Goal: Task Accomplishment & Management: Manage account settings

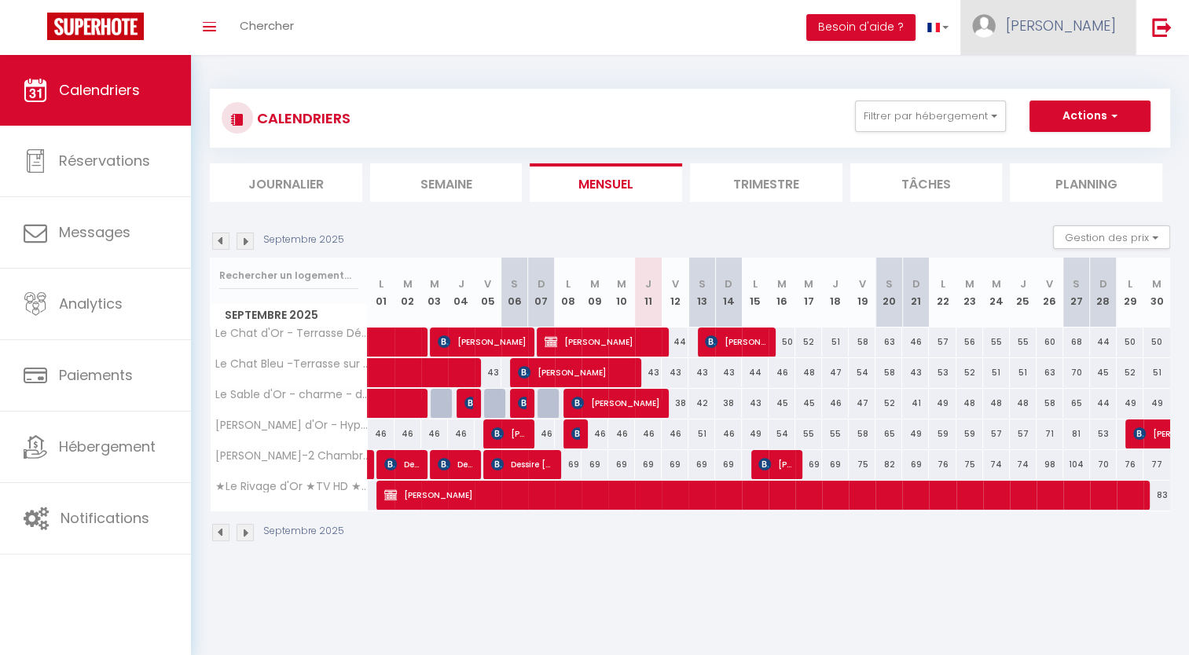
click at [1078, 27] on span "[PERSON_NAME]" at bounding box center [1061, 26] width 110 height 20
click at [1059, 105] on link "Équipe" at bounding box center [1072, 106] width 116 height 27
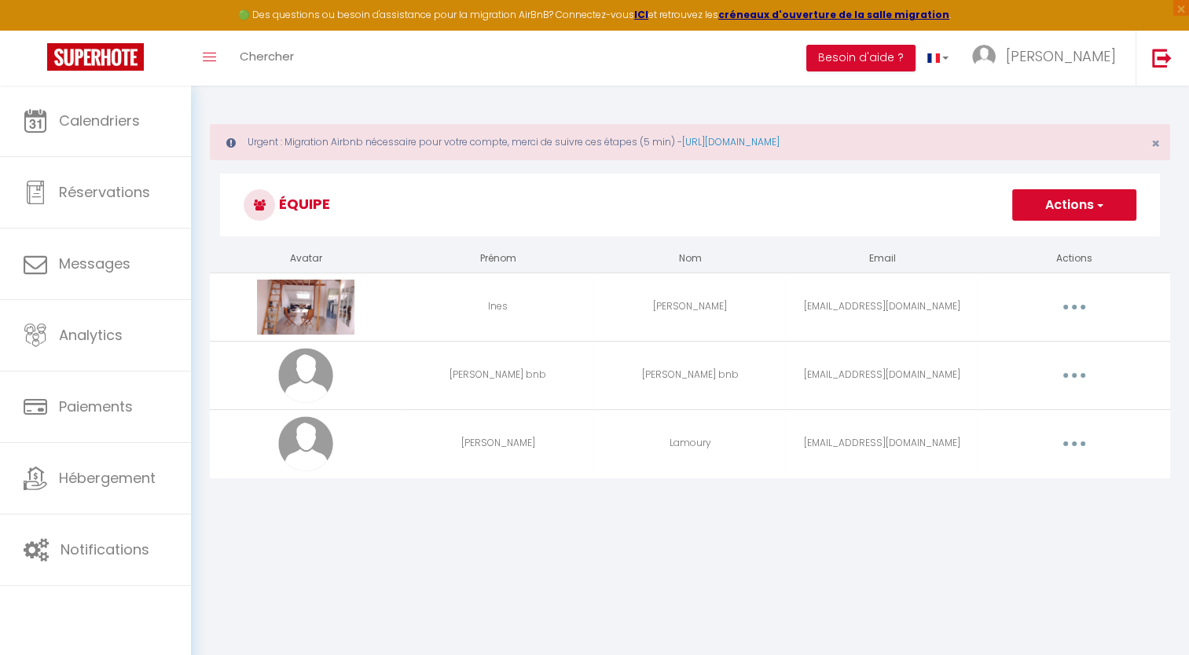
click at [1098, 201] on span "button" at bounding box center [1099, 205] width 10 height 16
click at [1084, 56] on span "[PERSON_NAME]" at bounding box center [1061, 56] width 110 height 20
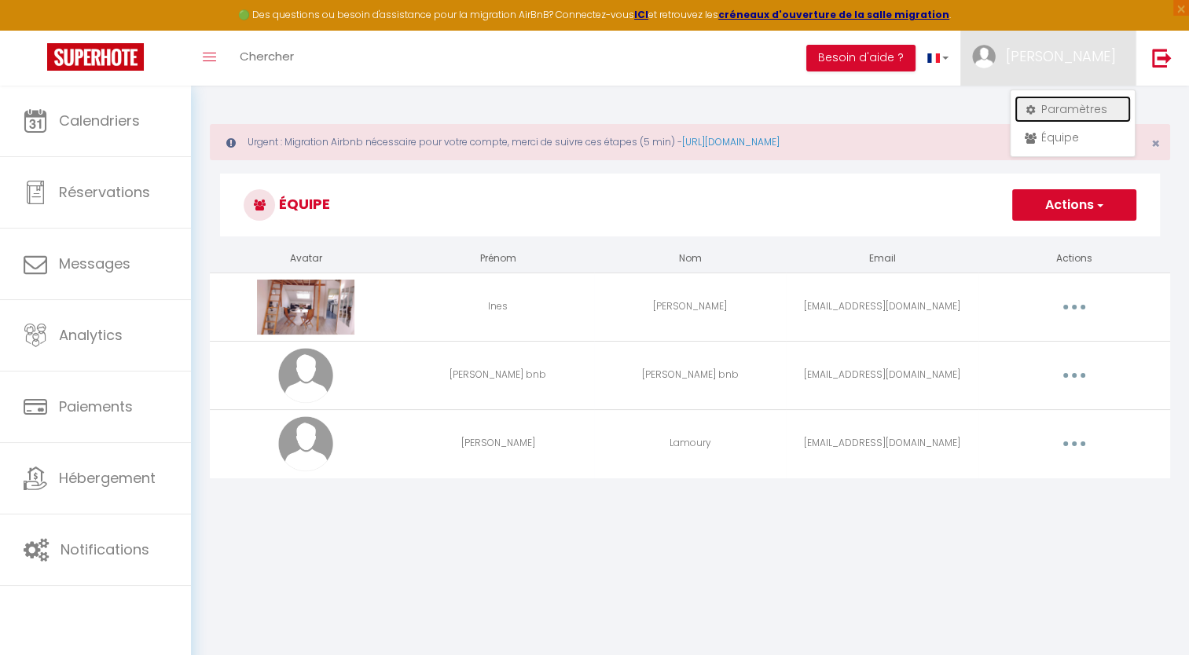
click at [1062, 107] on link "Paramètres" at bounding box center [1072, 109] width 116 height 27
select select "28"
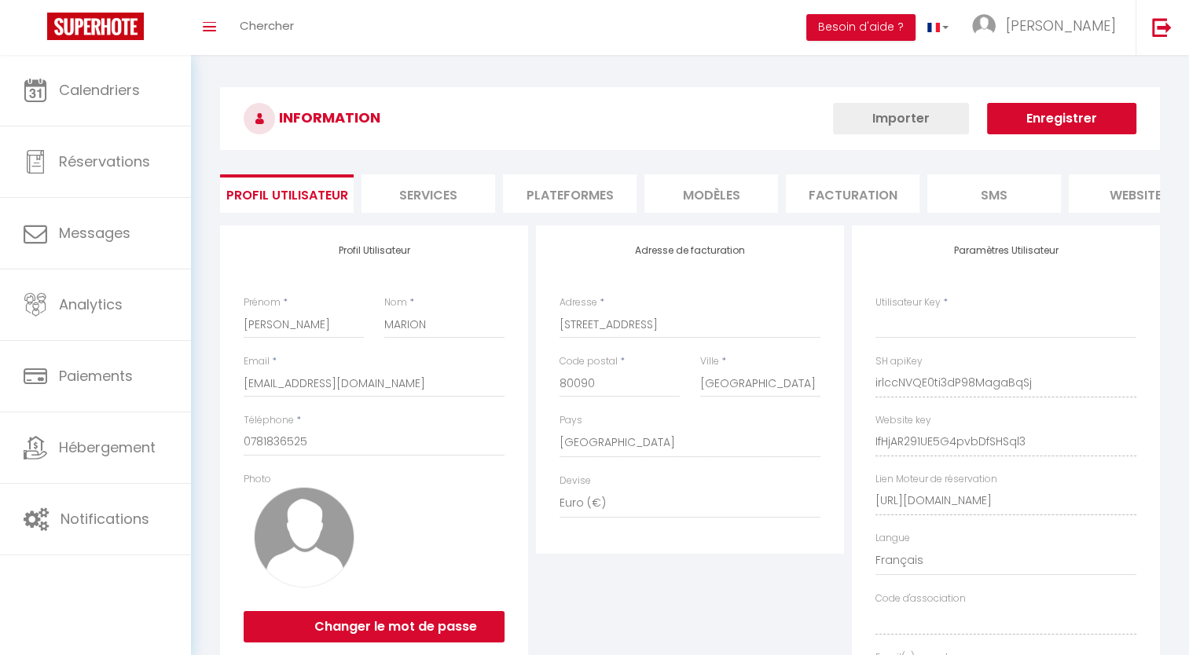
type input "irlccNVQE0ti3dP98MagaBqSj"
type input "IfHjAR291UE5G4pvbDfSHSql3"
type input "[URL][DOMAIN_NAME]"
select select "fr"
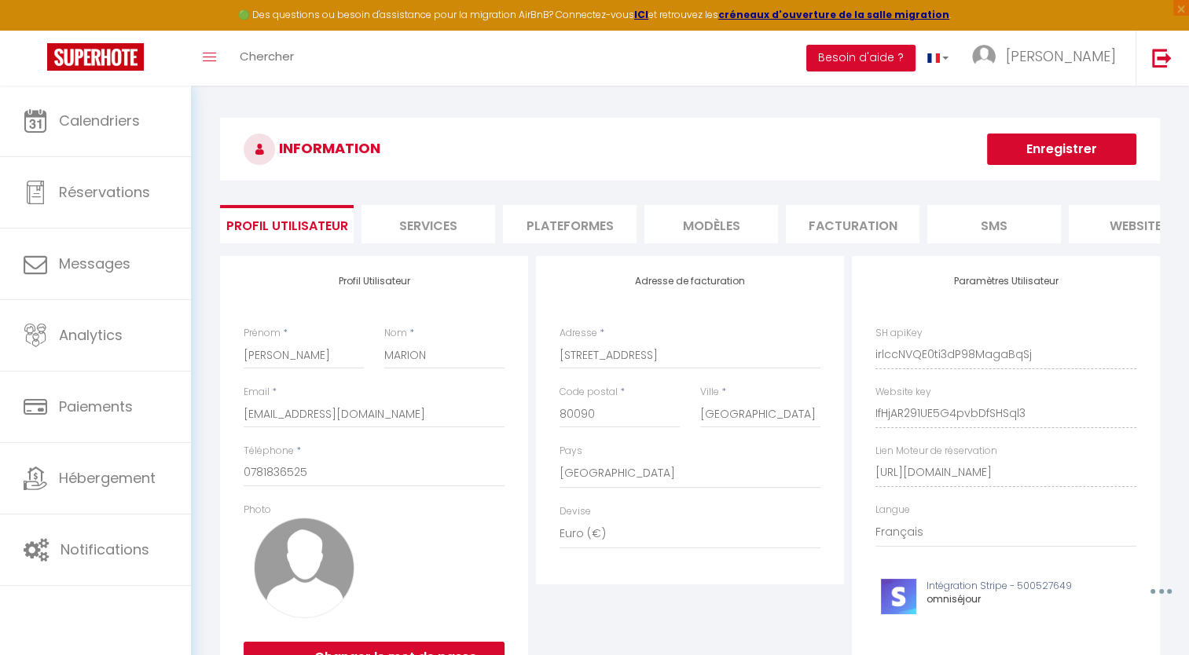
click at [436, 223] on li "Services" at bounding box center [428, 224] width 134 height 38
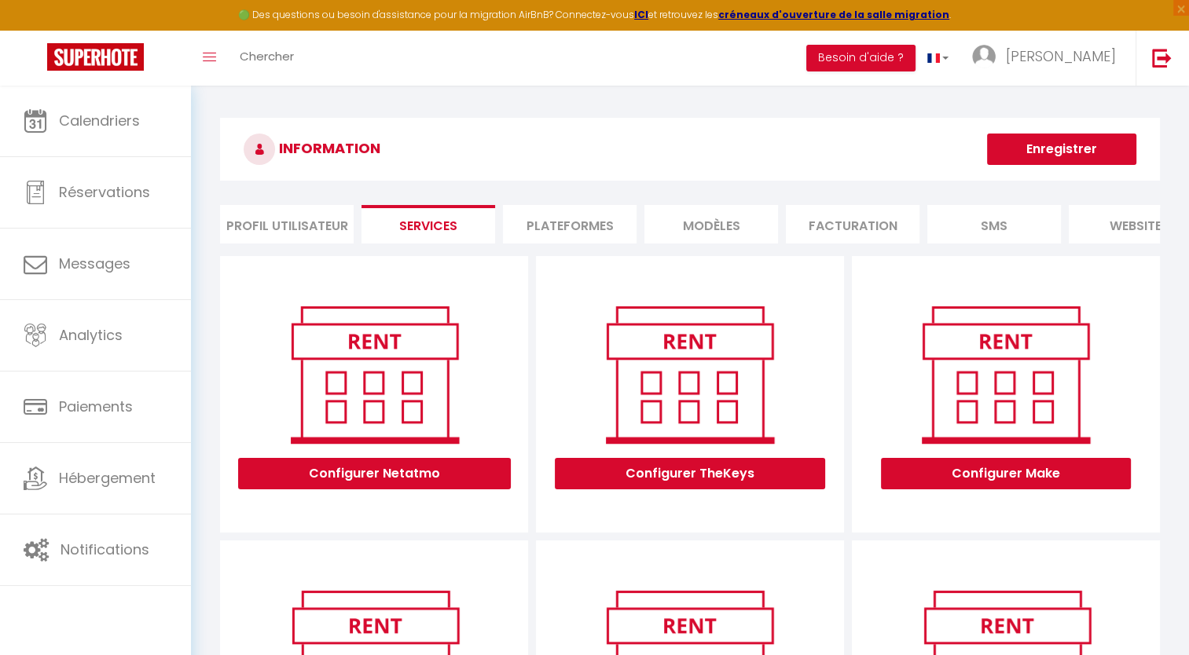
click at [556, 220] on li "Plateformes" at bounding box center [570, 224] width 134 height 38
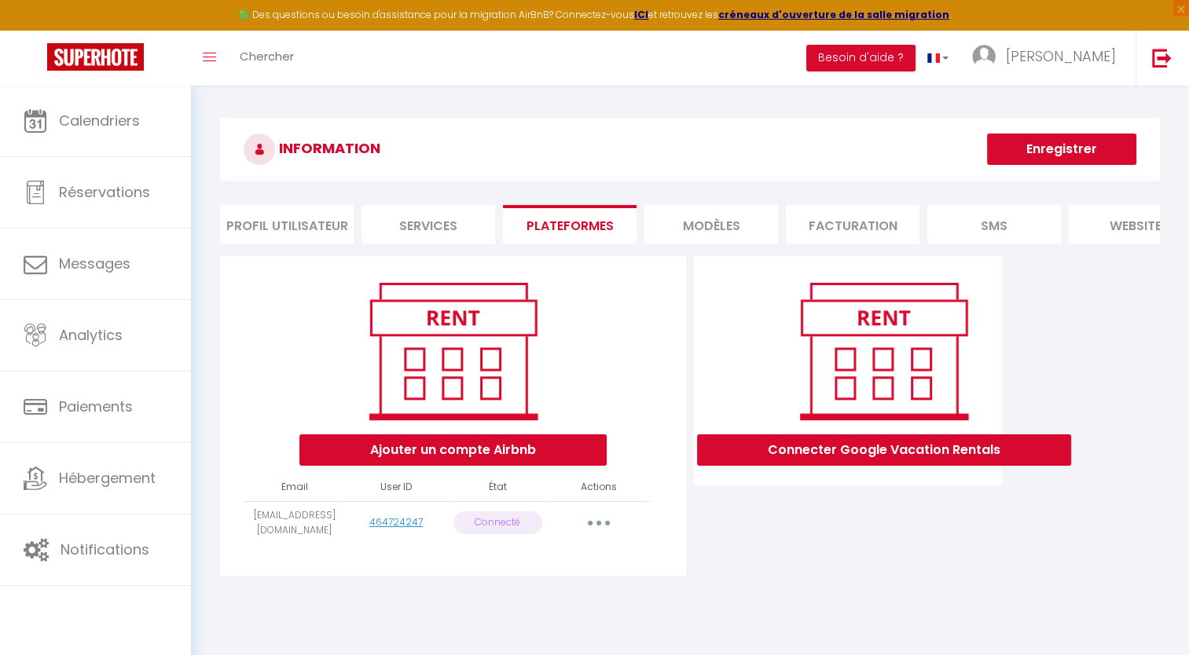
click at [704, 228] on li "MODÈLES" at bounding box center [711, 224] width 134 height 38
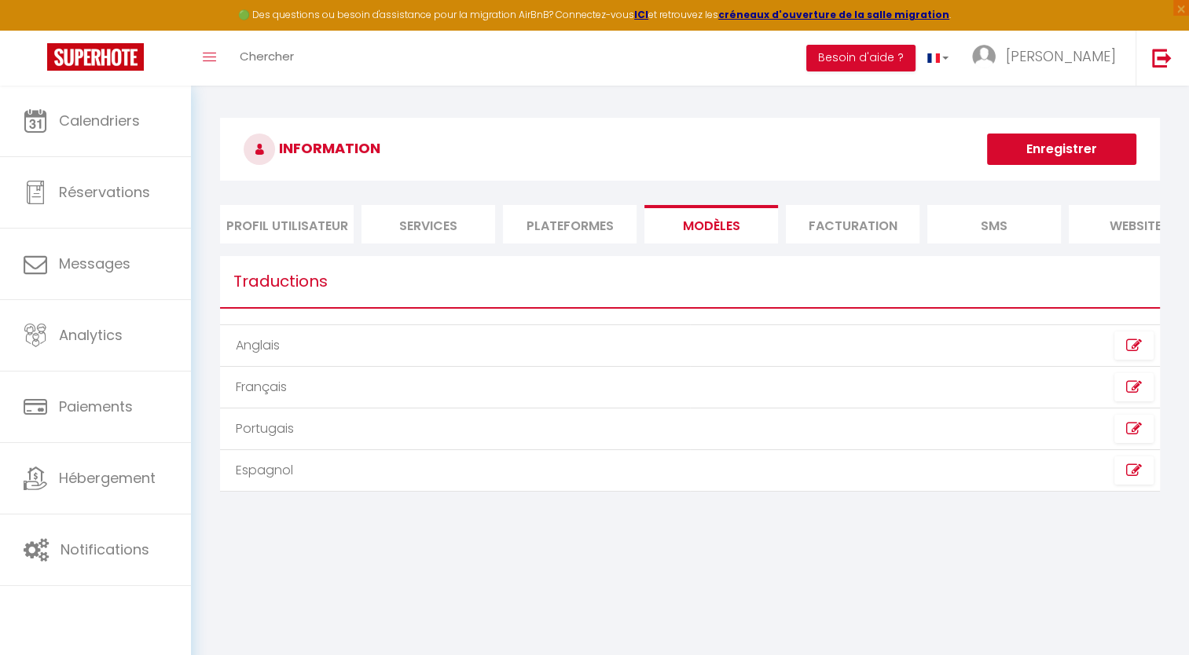
click at [836, 218] on li "Facturation" at bounding box center [853, 224] width 134 height 38
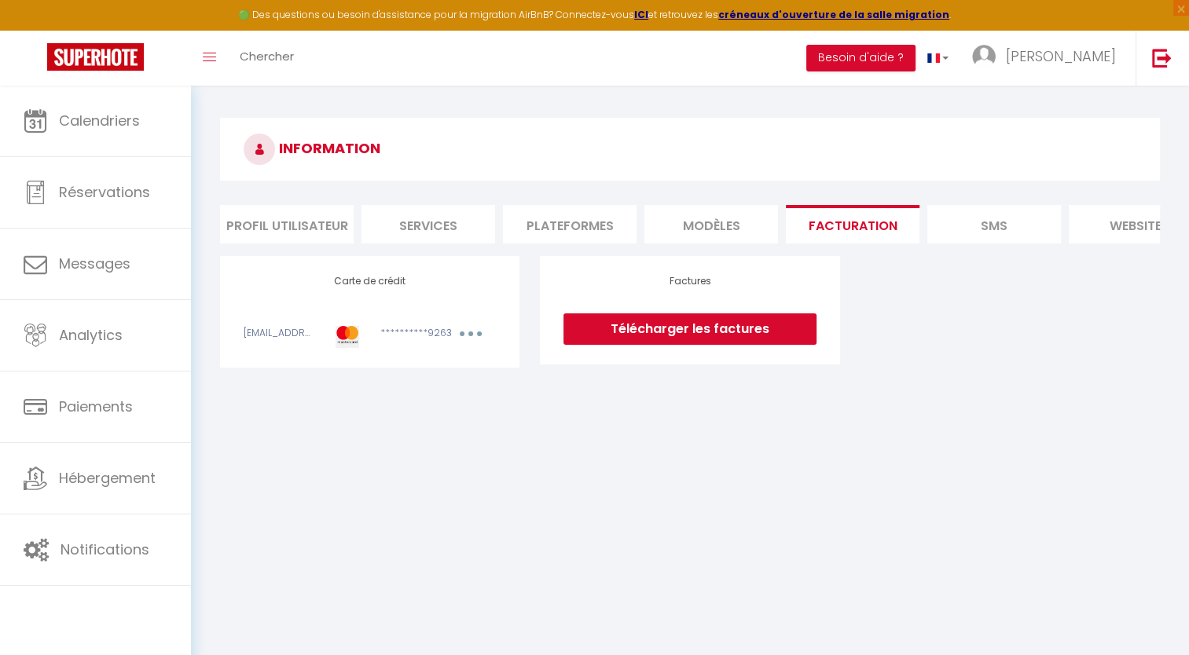
click at [981, 228] on li "SMS" at bounding box center [994, 224] width 134 height 38
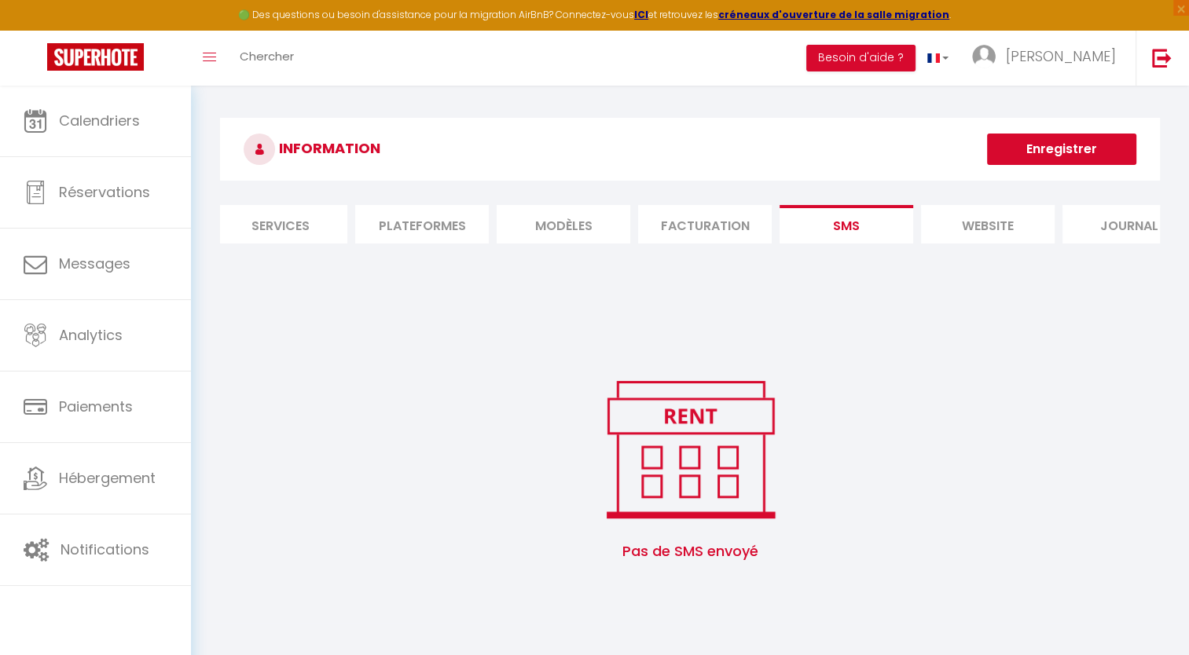
scroll to position [0, 192]
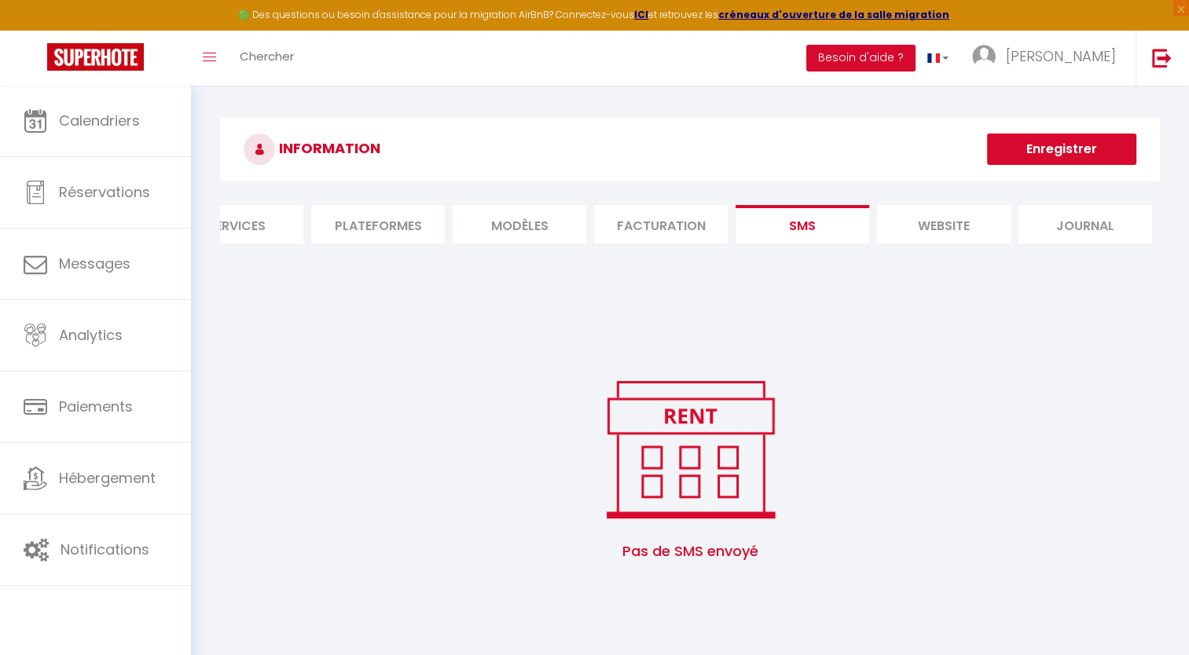
click at [910, 218] on li "website" at bounding box center [944, 224] width 134 height 38
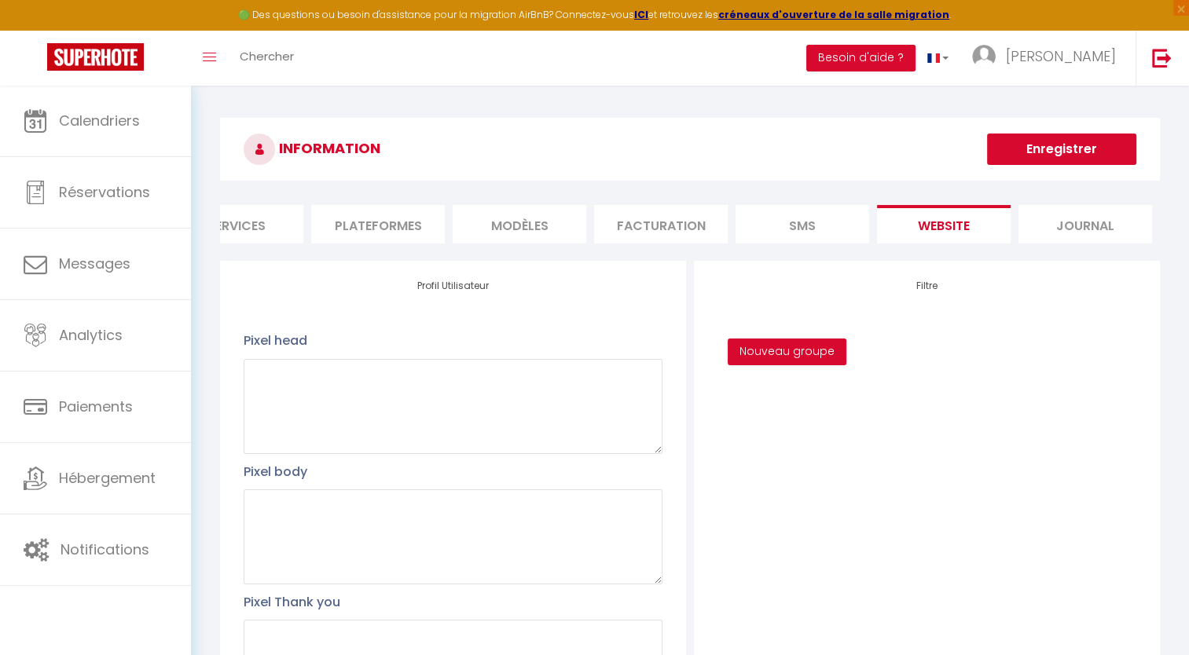
click at [1077, 229] on li "Journal" at bounding box center [1085, 224] width 134 height 38
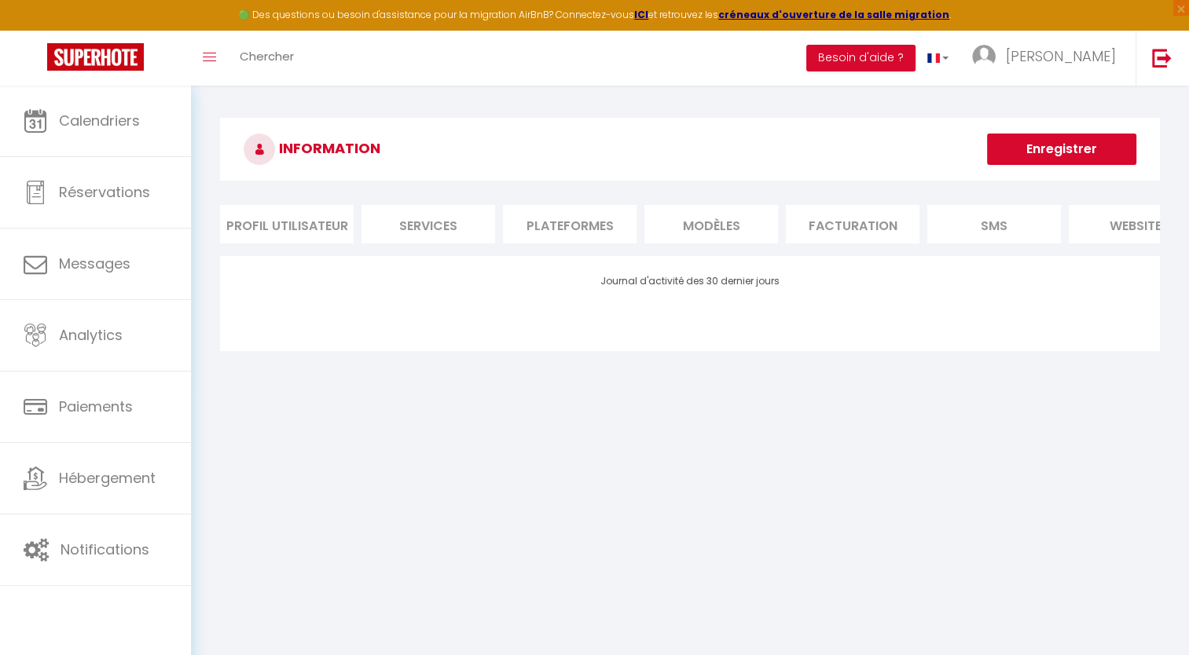
click at [300, 222] on li "Profil Utilisateur" at bounding box center [287, 224] width 134 height 38
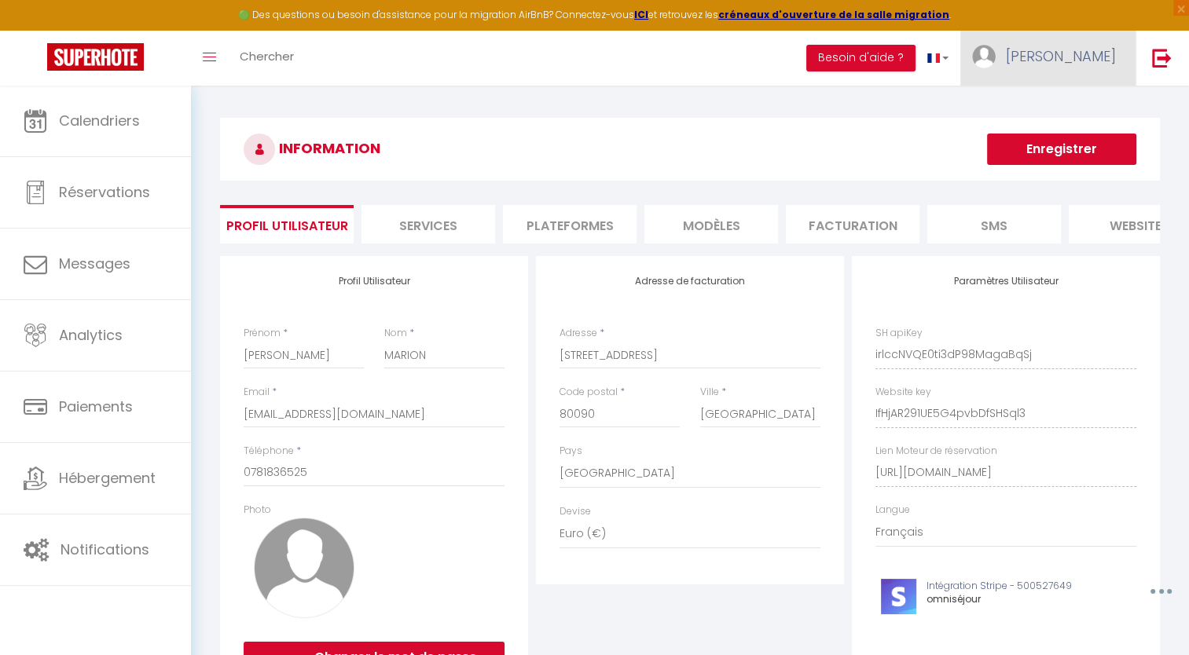
click at [1078, 67] on link "[PERSON_NAME]" at bounding box center [1047, 58] width 175 height 55
click at [1054, 135] on link "Équipe" at bounding box center [1072, 137] width 116 height 27
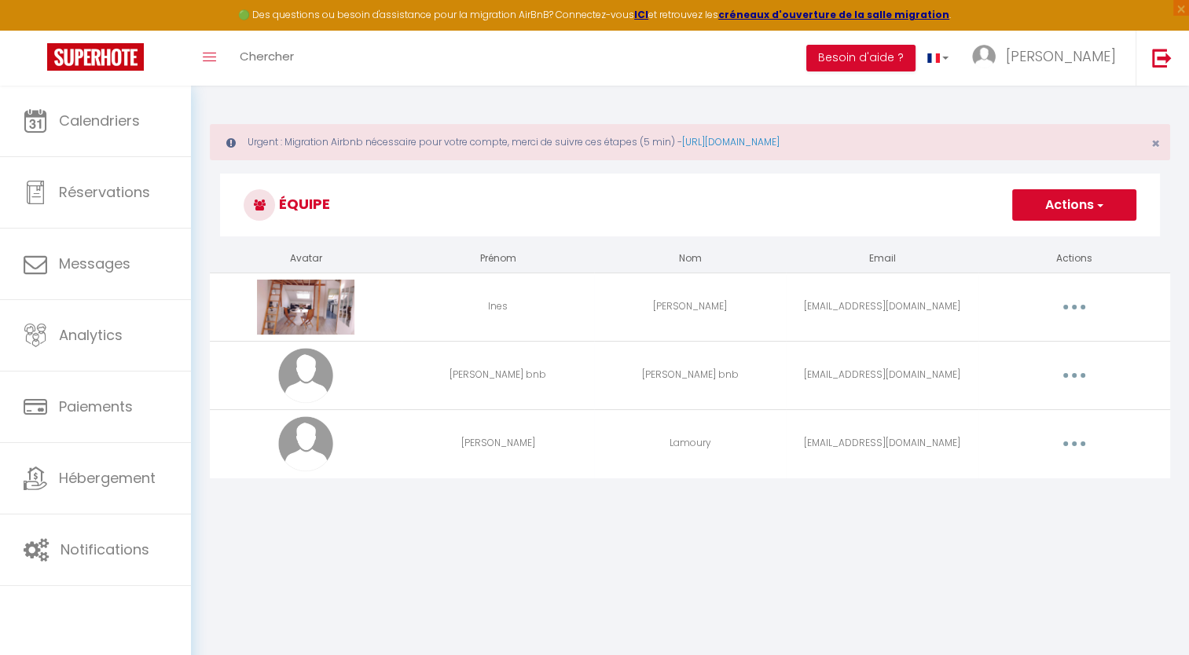
click at [1075, 443] on icon "button" at bounding box center [1074, 444] width 5 height 5
click at [1075, 444] on icon "button" at bounding box center [1074, 444] width 5 height 5
click at [1063, 303] on button "button" at bounding box center [1074, 307] width 44 height 25
click at [1020, 339] on link "Editer" at bounding box center [1033, 343] width 116 height 27
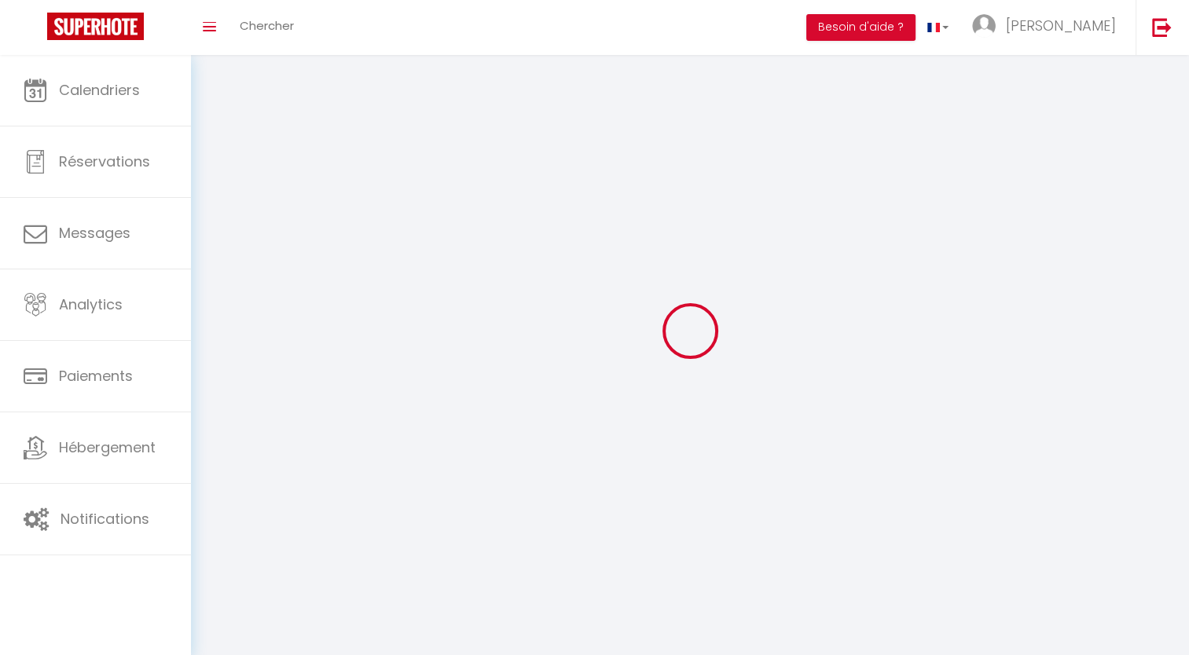
type input "Ines"
type input "AKICHI"
type input "inesakichipro@gmail.com"
type textarea "https://app.superhote.com/#/connect/l4wgjGjHFs"
checkbox input "false"
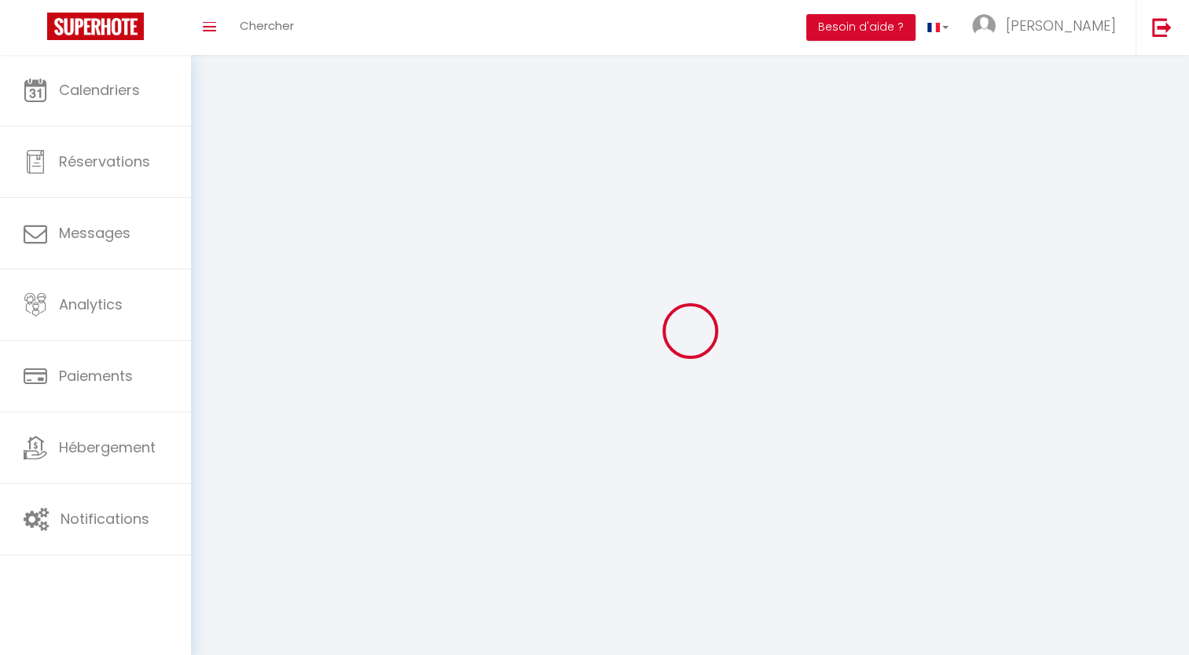
checkbox input "false"
checkbox input "true"
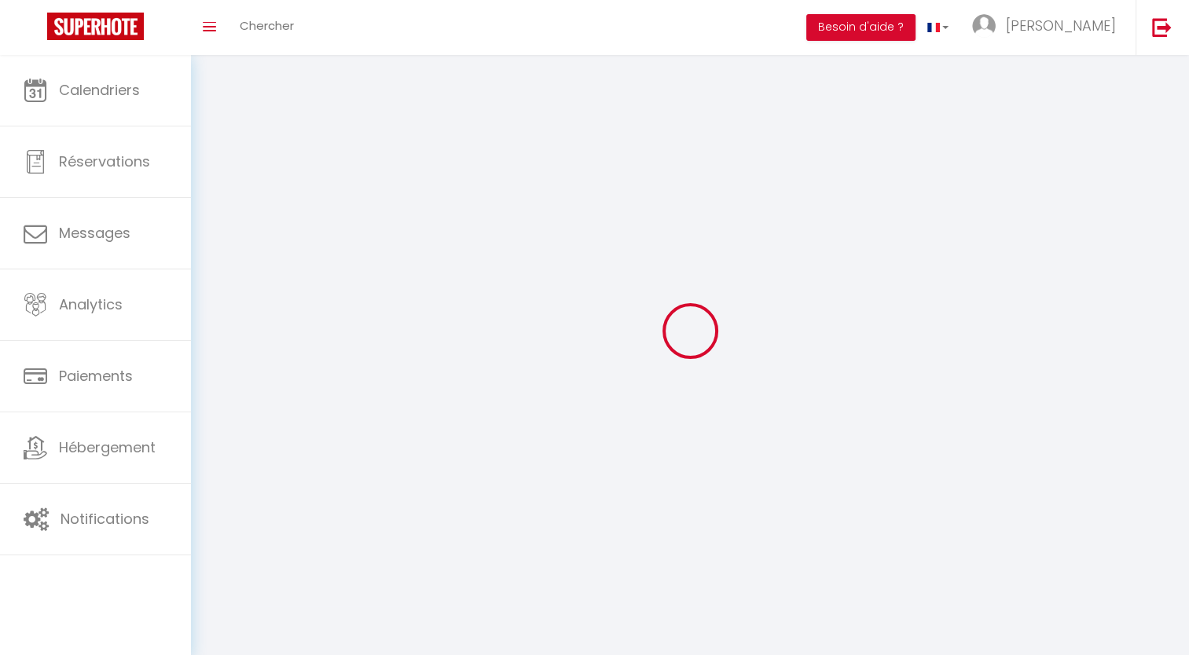
checkbox input "true"
checkbox input "false"
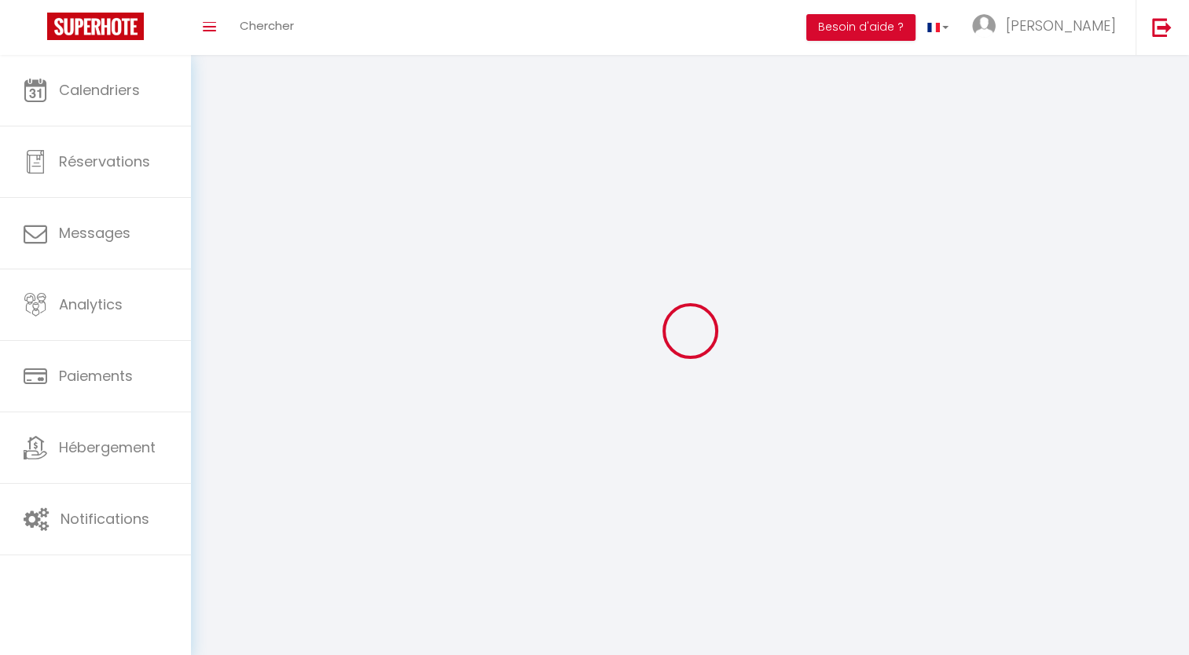
checkbox input "false"
select select
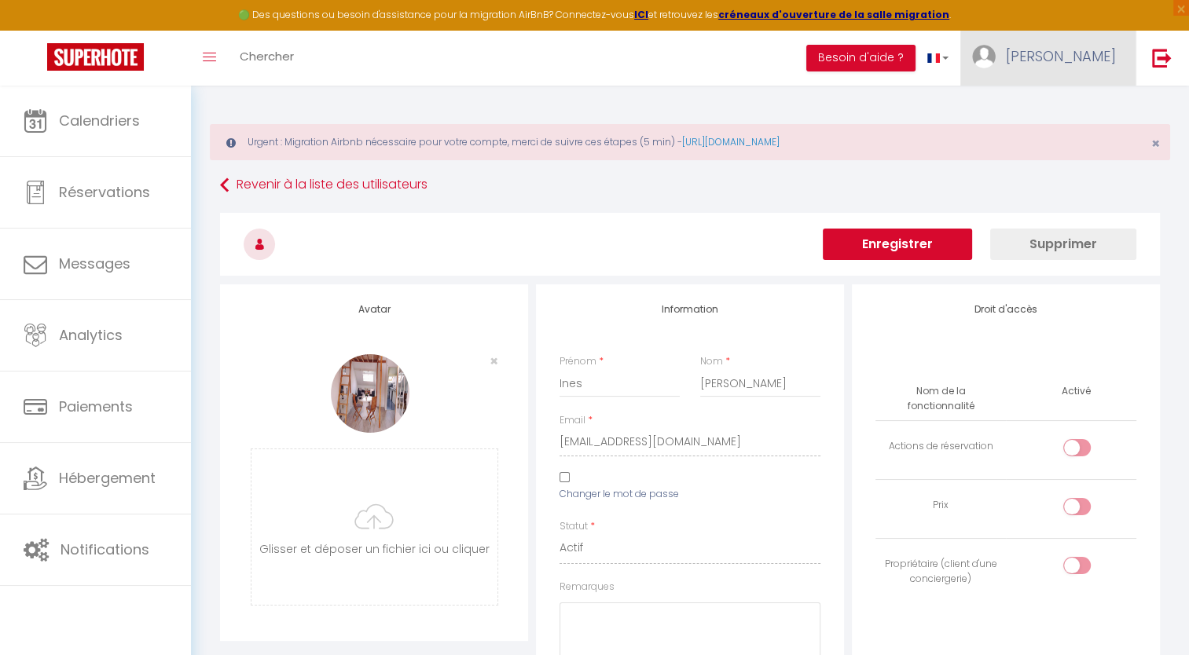
click at [1076, 53] on span "[PERSON_NAME]" at bounding box center [1061, 56] width 110 height 20
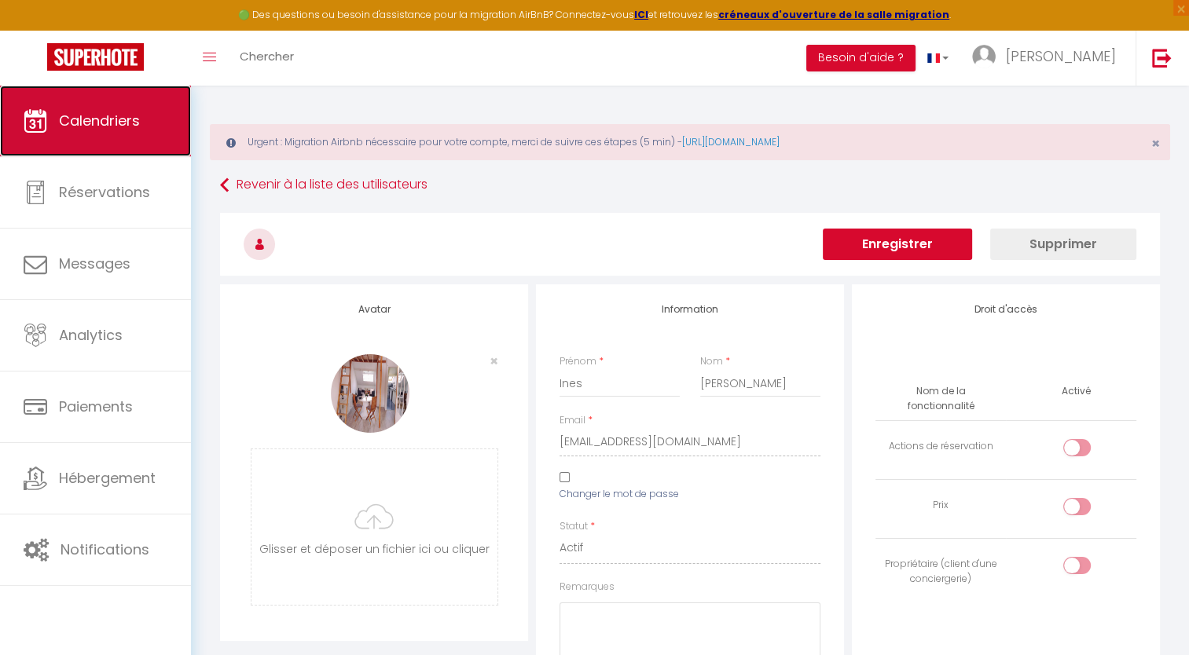
click at [119, 115] on span "Calendriers" at bounding box center [99, 121] width 81 height 20
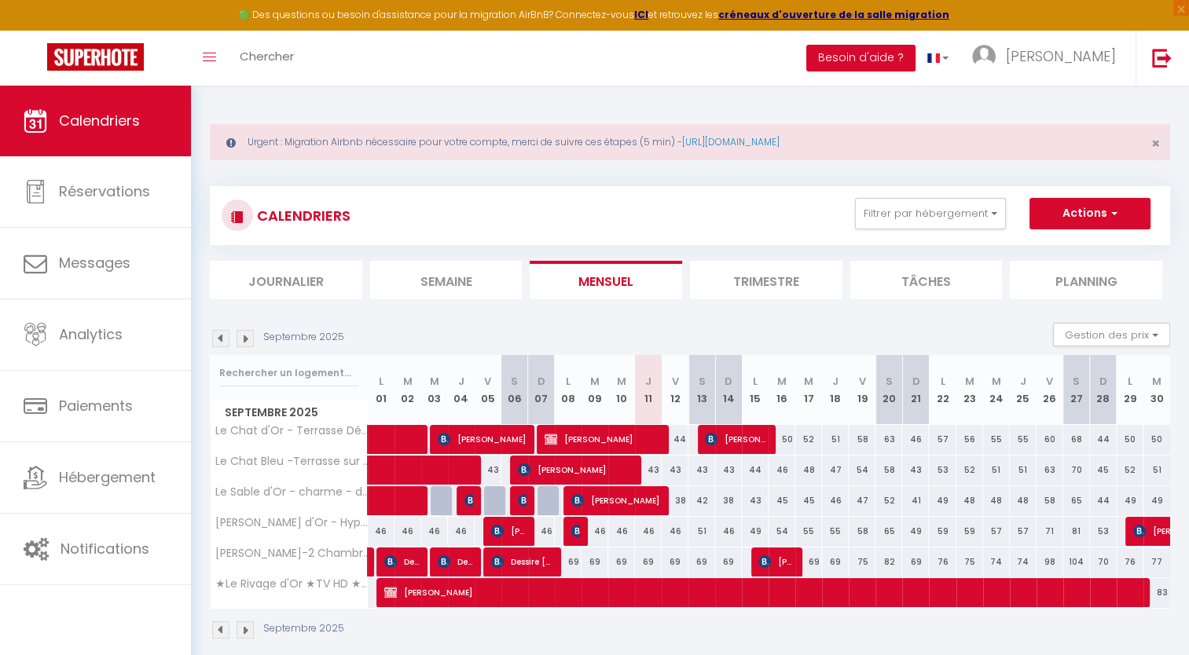
select select "28"
select select "fr"
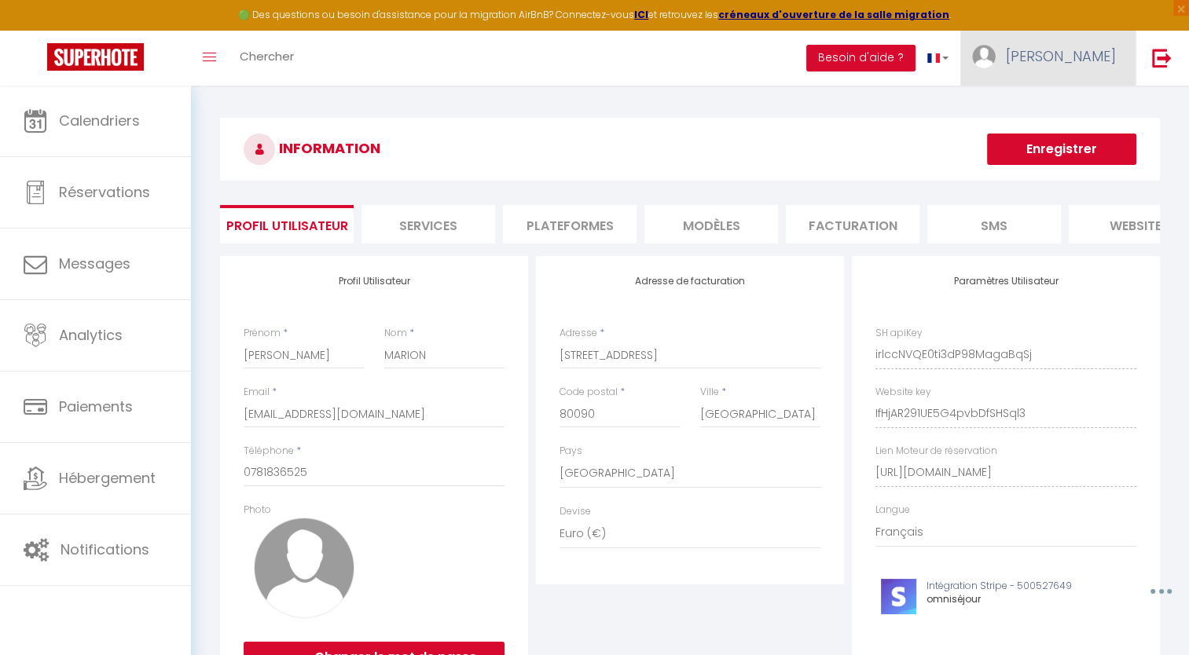
click at [1076, 58] on span "[PERSON_NAME]" at bounding box center [1061, 56] width 110 height 20
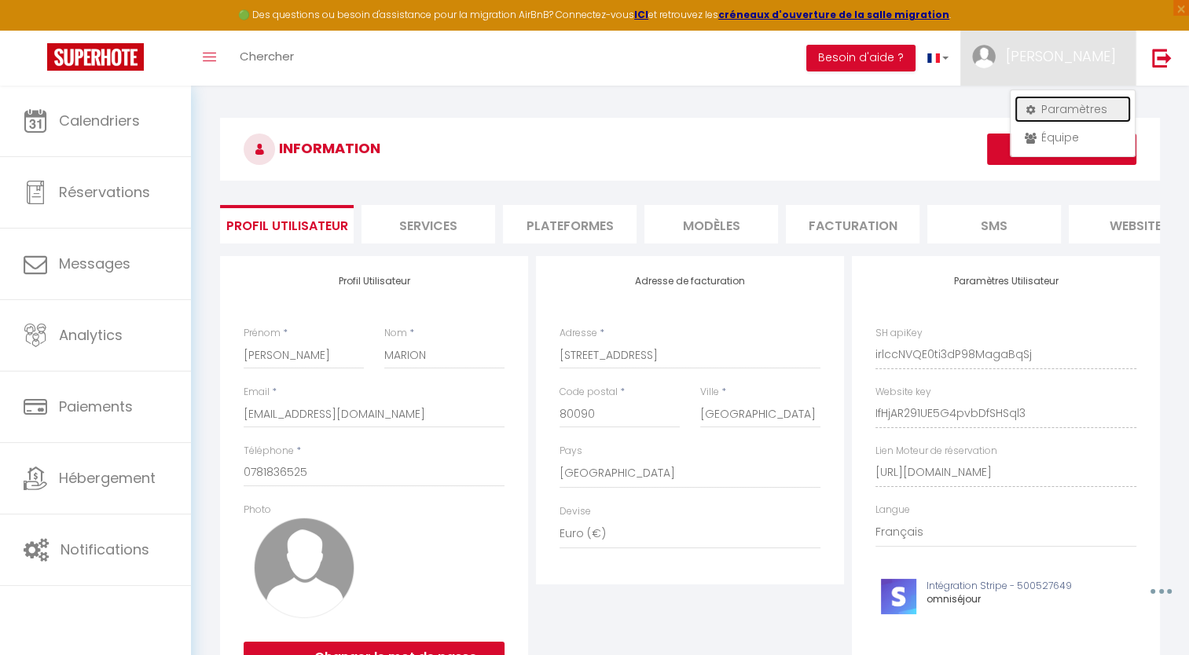
click at [1058, 112] on link "Paramètres" at bounding box center [1072, 109] width 116 height 27
click at [635, 140] on h3 "INFORMATION" at bounding box center [690, 149] width 940 height 63
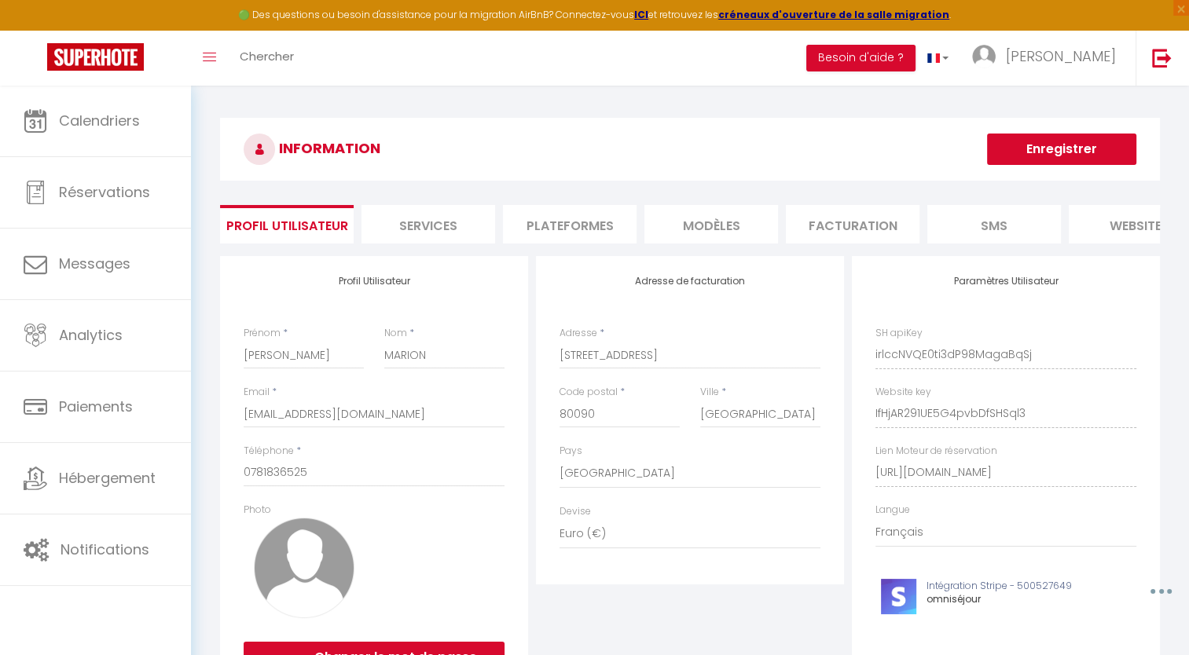
click at [559, 230] on li "Plateformes" at bounding box center [570, 224] width 134 height 38
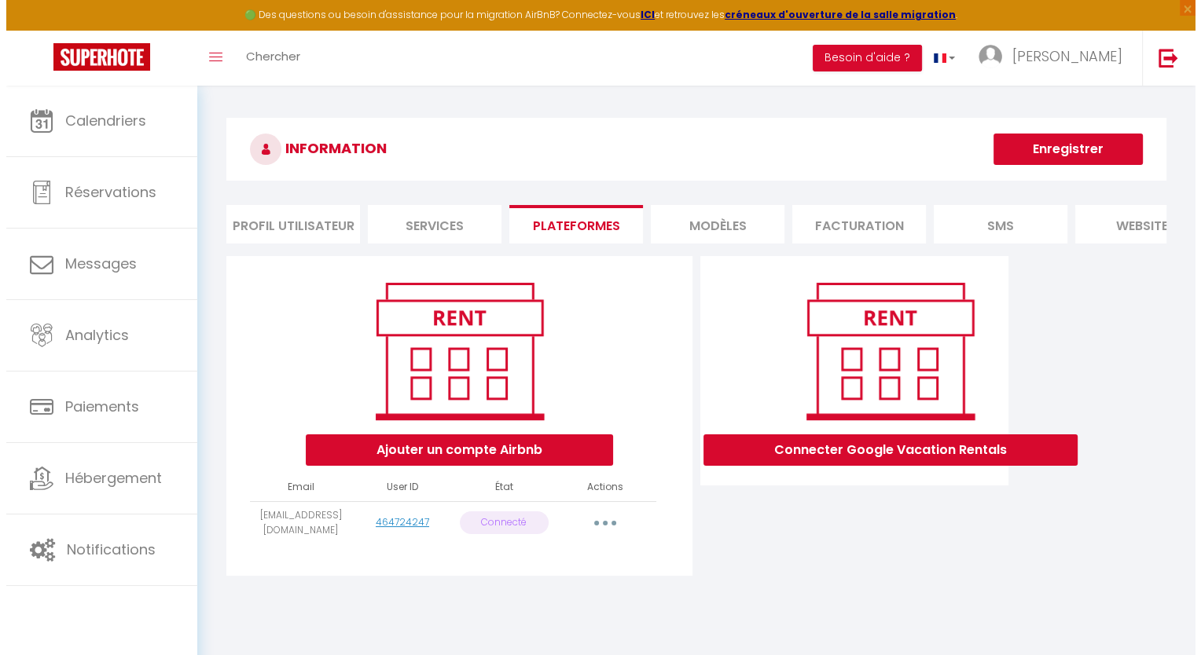
scroll to position [79, 0]
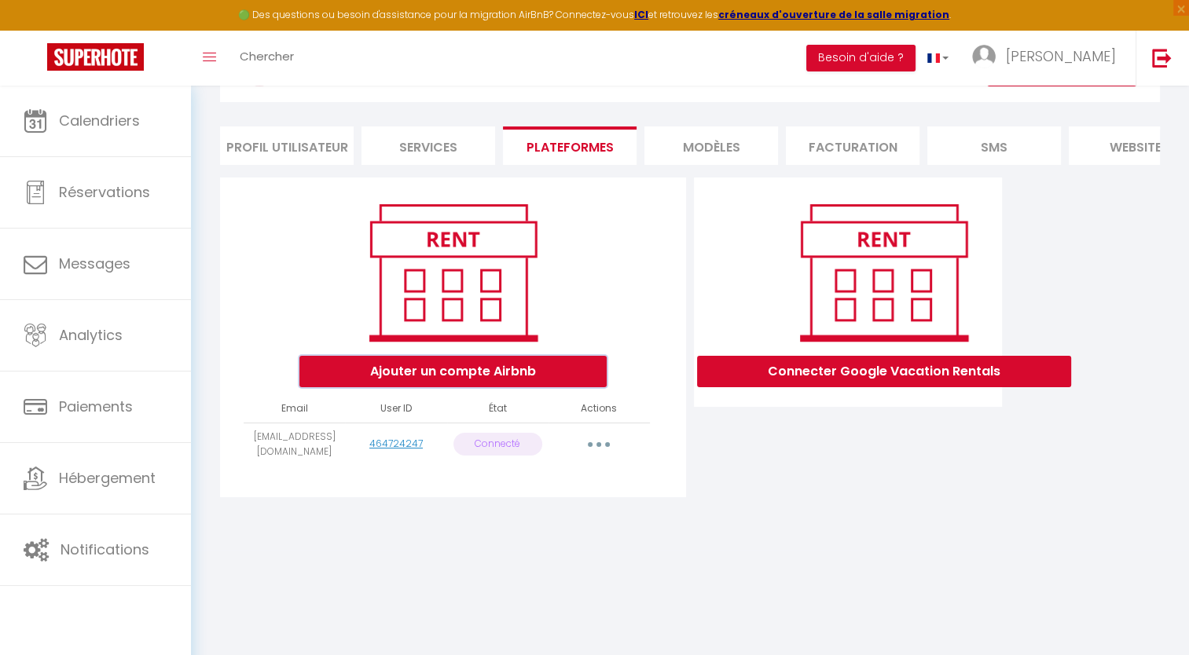
click at [497, 387] on button "Ajouter un compte Airbnb" at bounding box center [452, 371] width 307 height 31
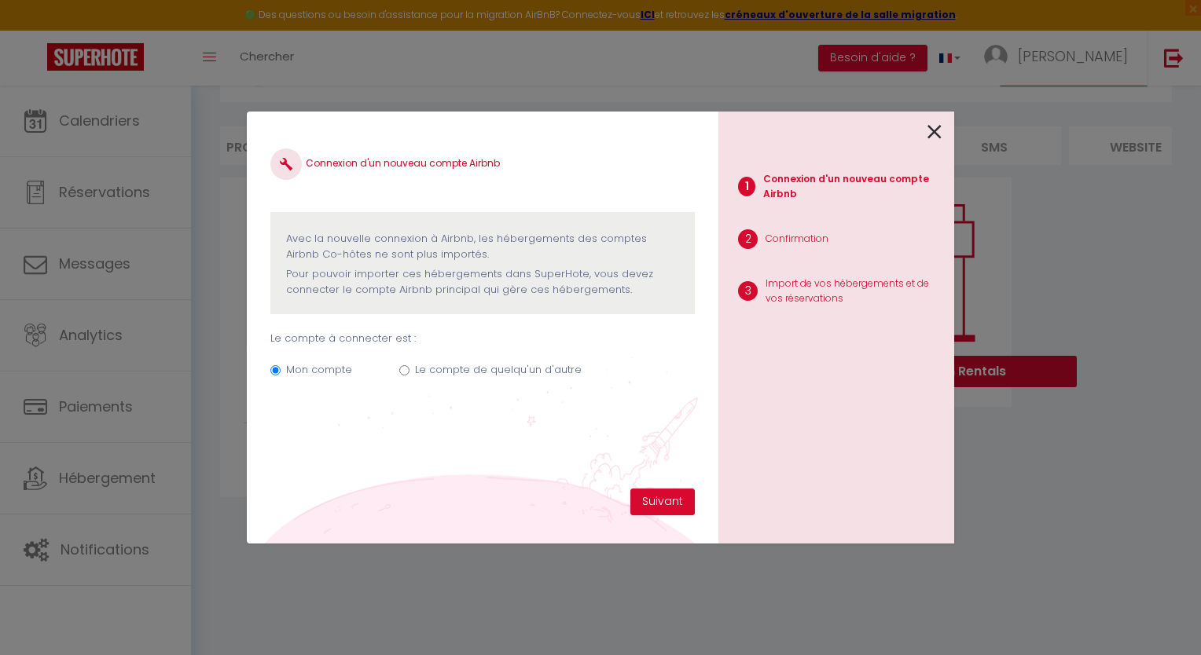
click at [932, 134] on icon at bounding box center [934, 132] width 14 height 24
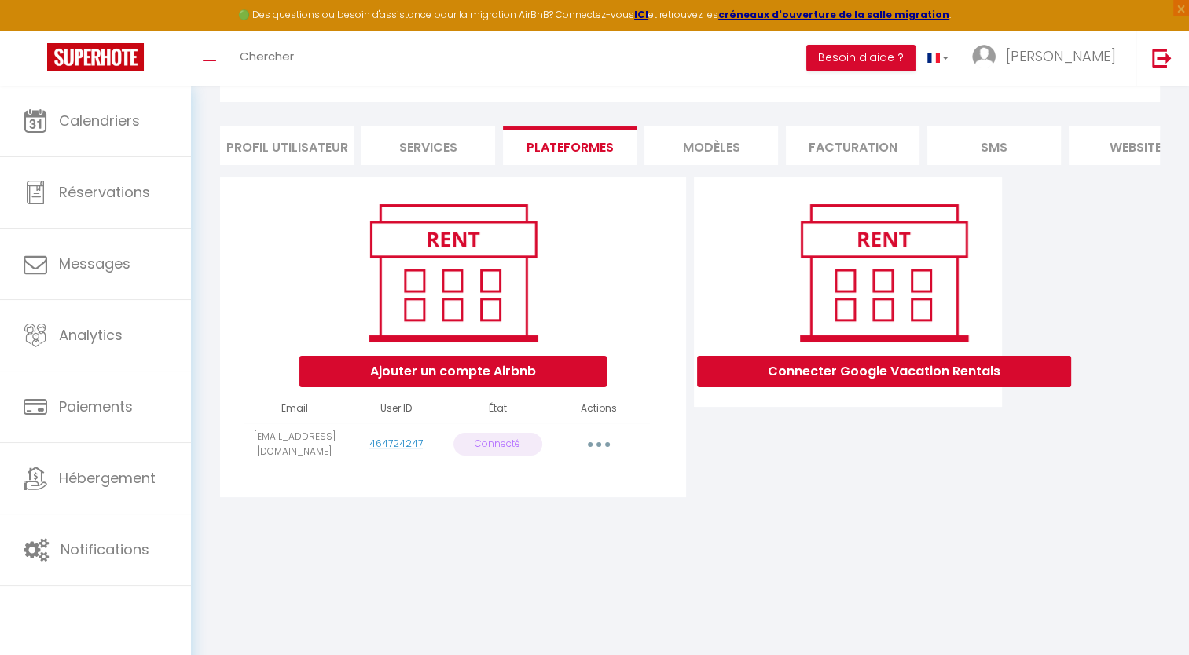
click at [594, 457] on button "button" at bounding box center [599, 444] width 44 height 25
click at [563, 548] on link "Reconnecter le compte" at bounding box center [529, 536] width 174 height 27
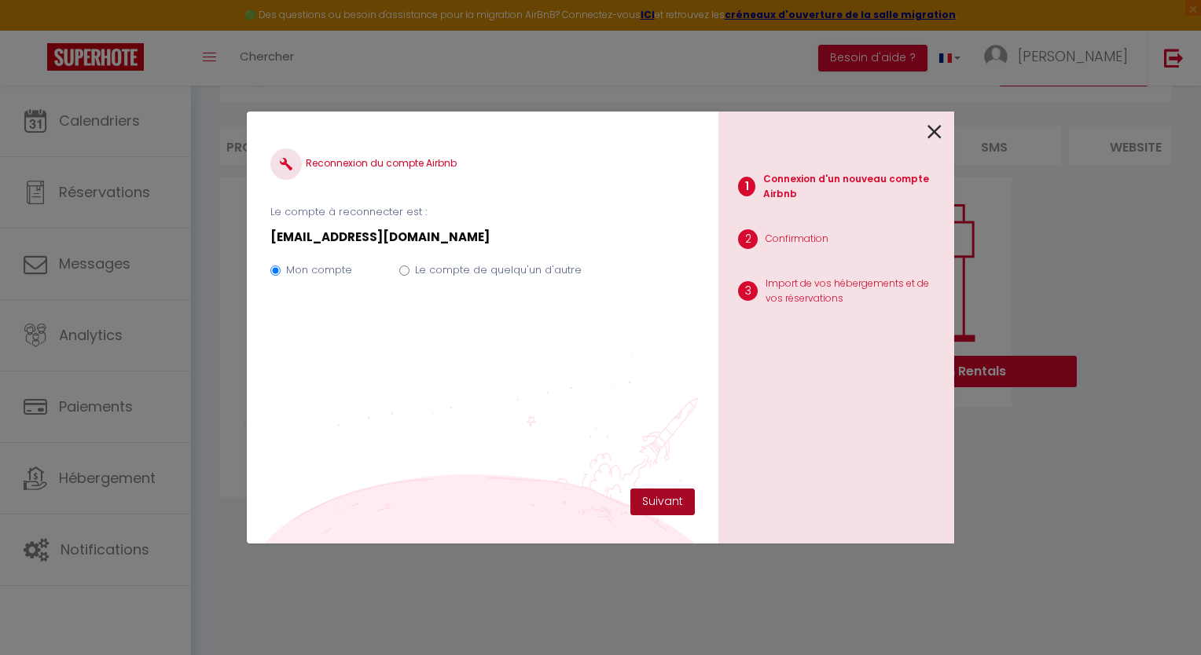
click at [665, 504] on button "Suivant" at bounding box center [662, 502] width 64 height 27
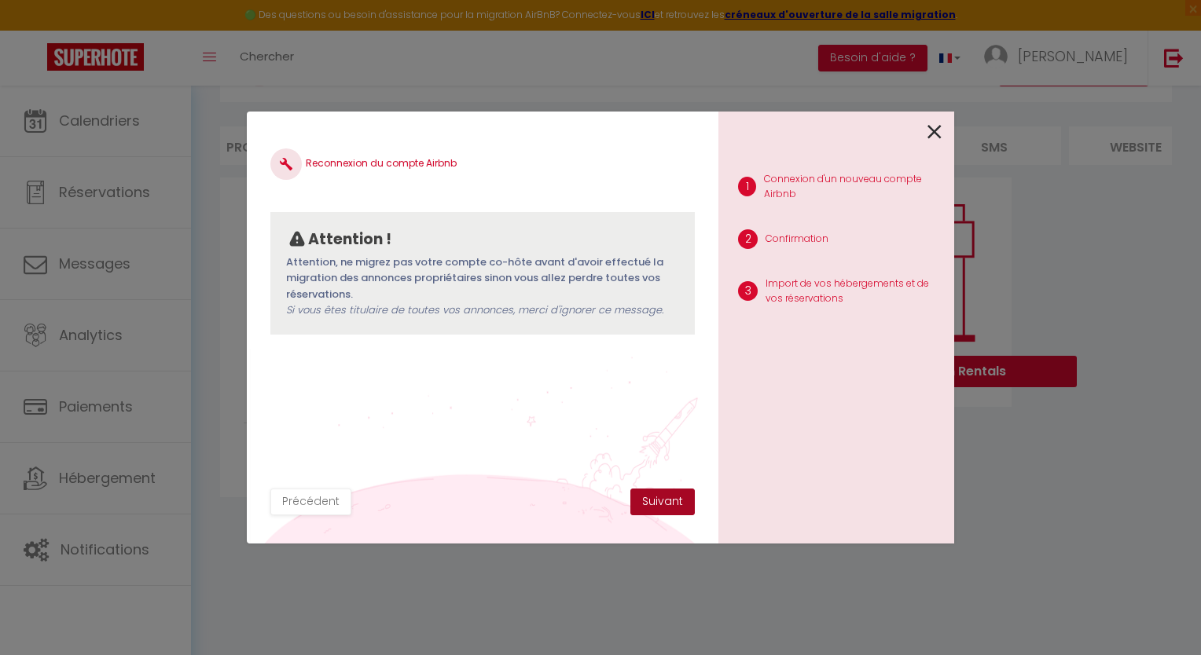
click at [656, 501] on button "Suivant" at bounding box center [662, 502] width 64 height 27
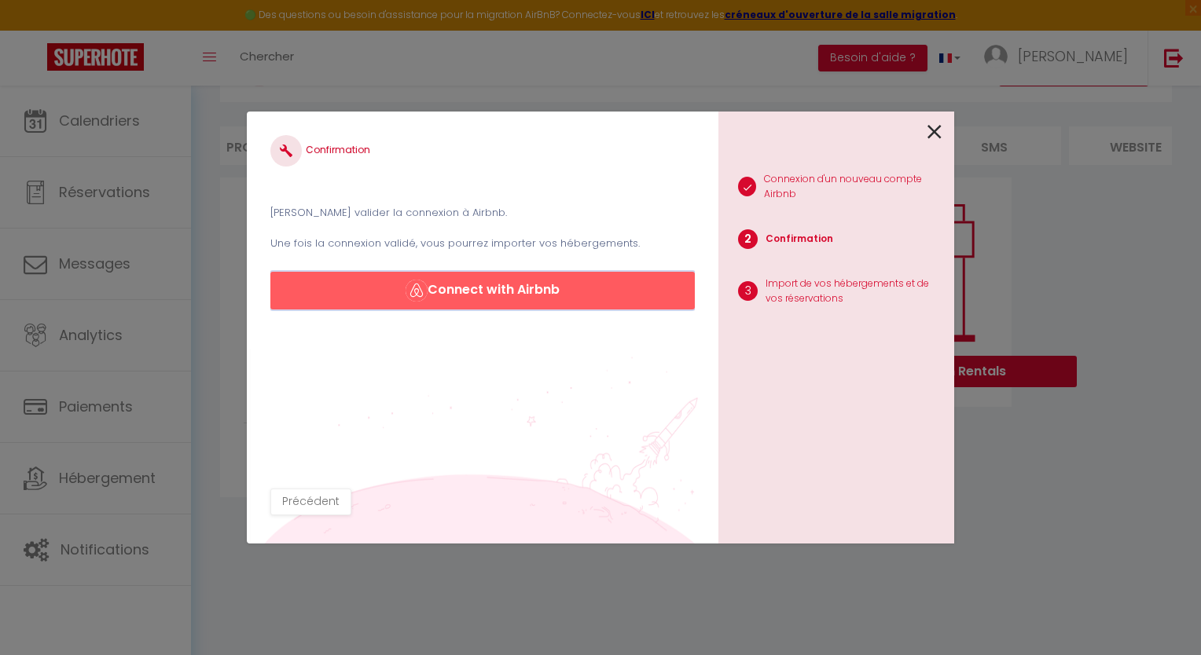
click at [529, 291] on button "Connect with Airbnb" at bounding box center [482, 291] width 424 height 38
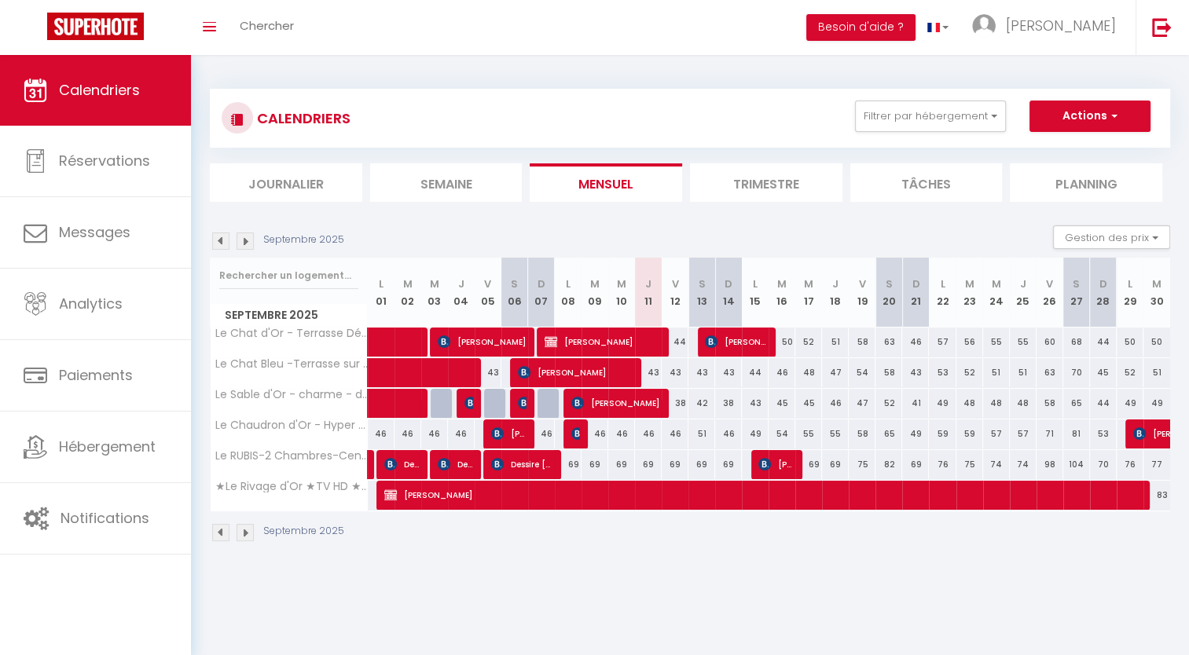
click at [679, 405] on div "38" at bounding box center [675, 403] width 27 height 29
type input "38"
type input "Ven 12 Septembre 2025"
type input "Sam 13 Septembre 2025"
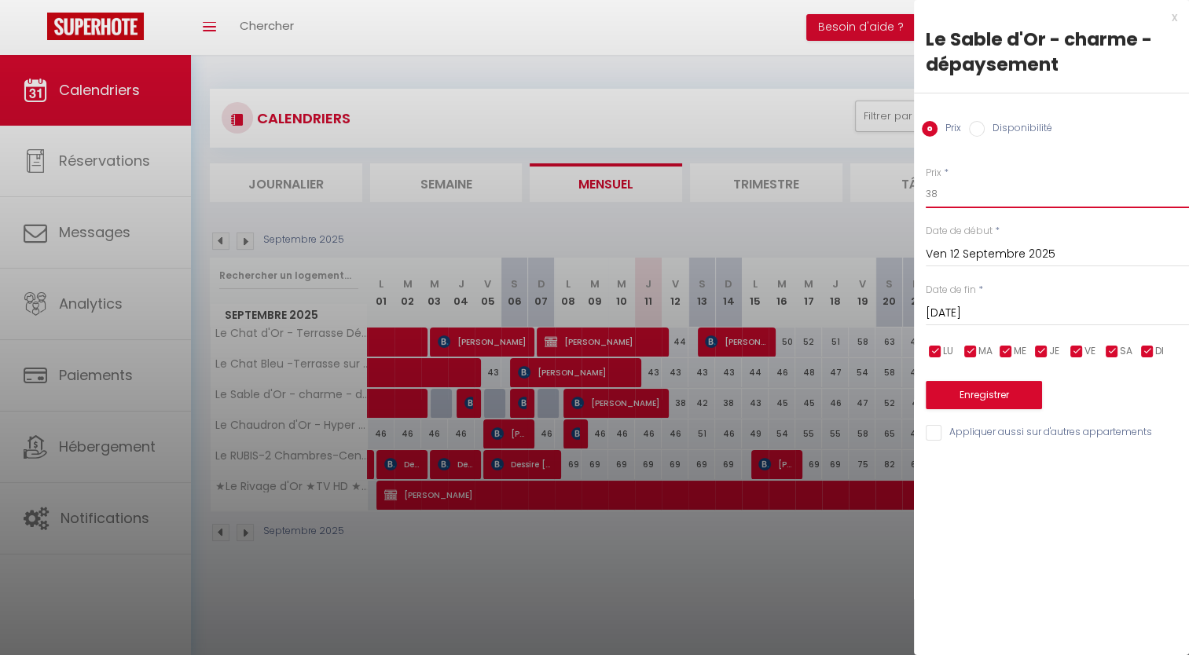
drag, startPoint x: 943, startPoint y: 193, endPoint x: 915, endPoint y: 200, distance: 29.0
click at [915, 200] on div "Prix * 38 Statut * Disponible Indisponible Date de début * Ven 12 Septembre 202…" at bounding box center [1051, 294] width 275 height 297
type input "45"
click at [981, 396] on button "Enregistrer" at bounding box center [984, 395] width 116 height 28
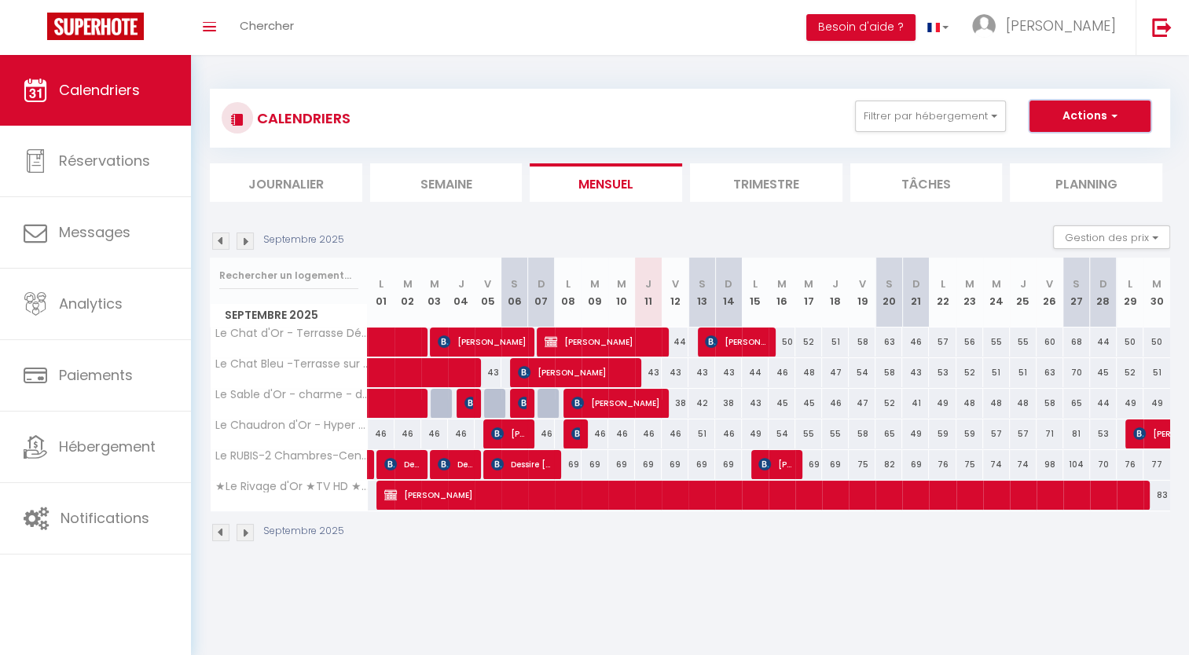
click at [1087, 119] on button "Actions" at bounding box center [1089, 116] width 121 height 31
click at [786, 117] on div "CALENDRIERS Filtrer par hébergement Tous Le Chat d'Or - Terrasse Détente - Wifi…" at bounding box center [690, 118] width 937 height 35
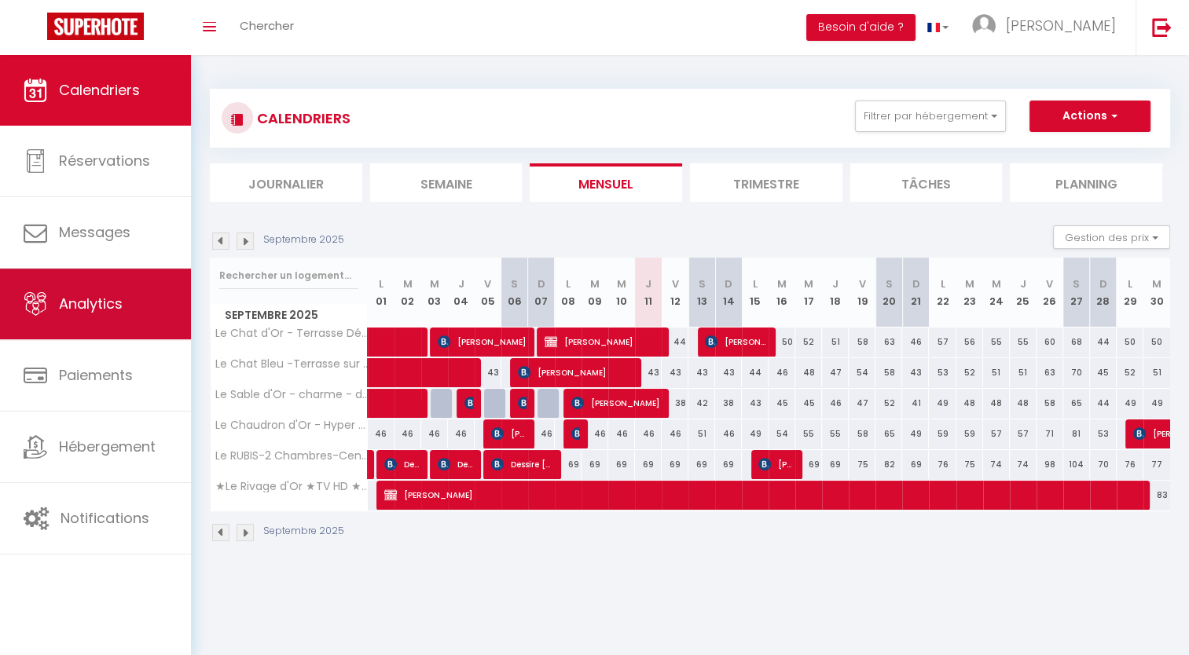
click at [92, 306] on span "Analytics" at bounding box center [91, 304] width 64 height 20
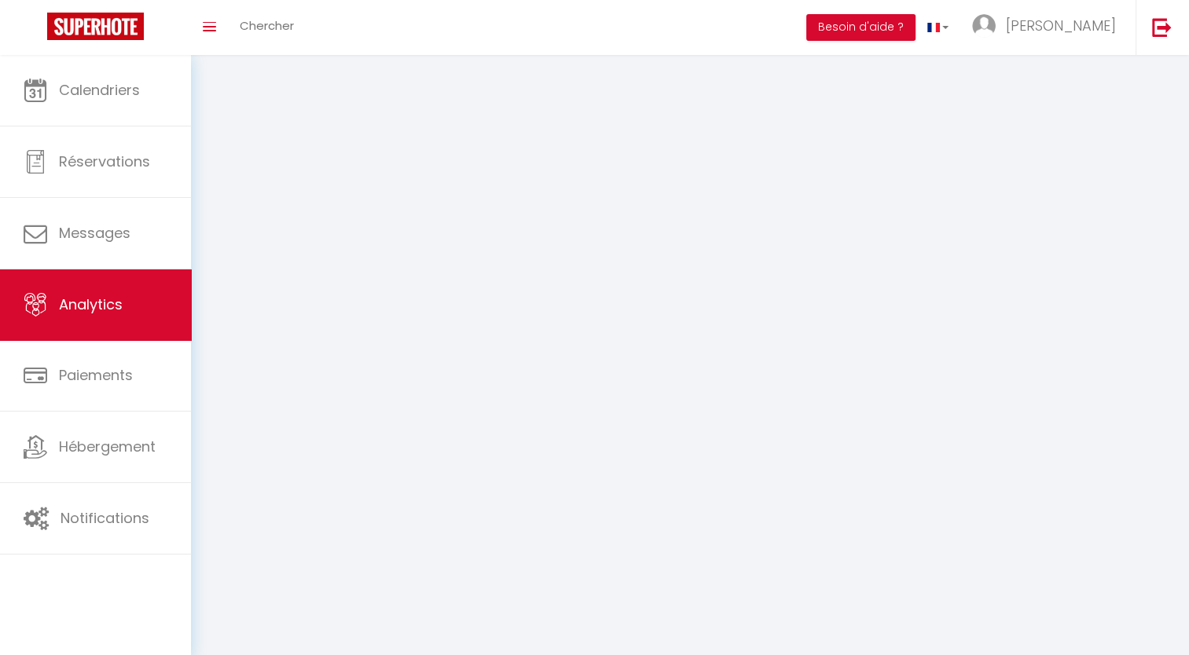
select select "2025"
select select "9"
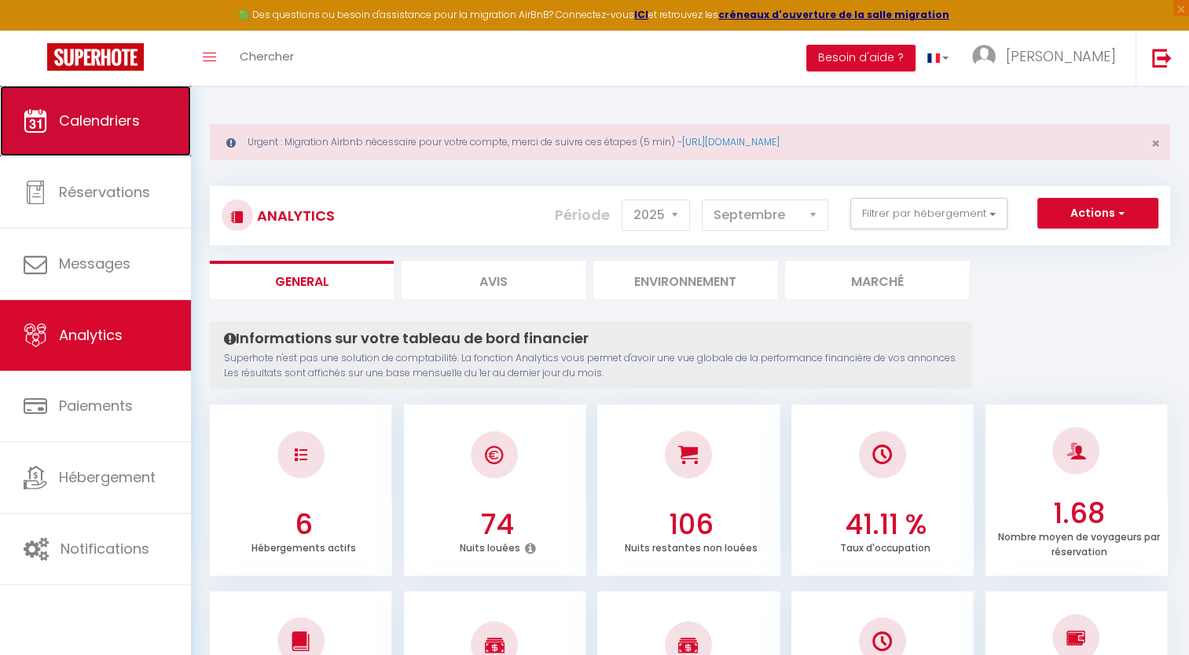
click at [101, 118] on span "Calendriers" at bounding box center [99, 121] width 81 height 20
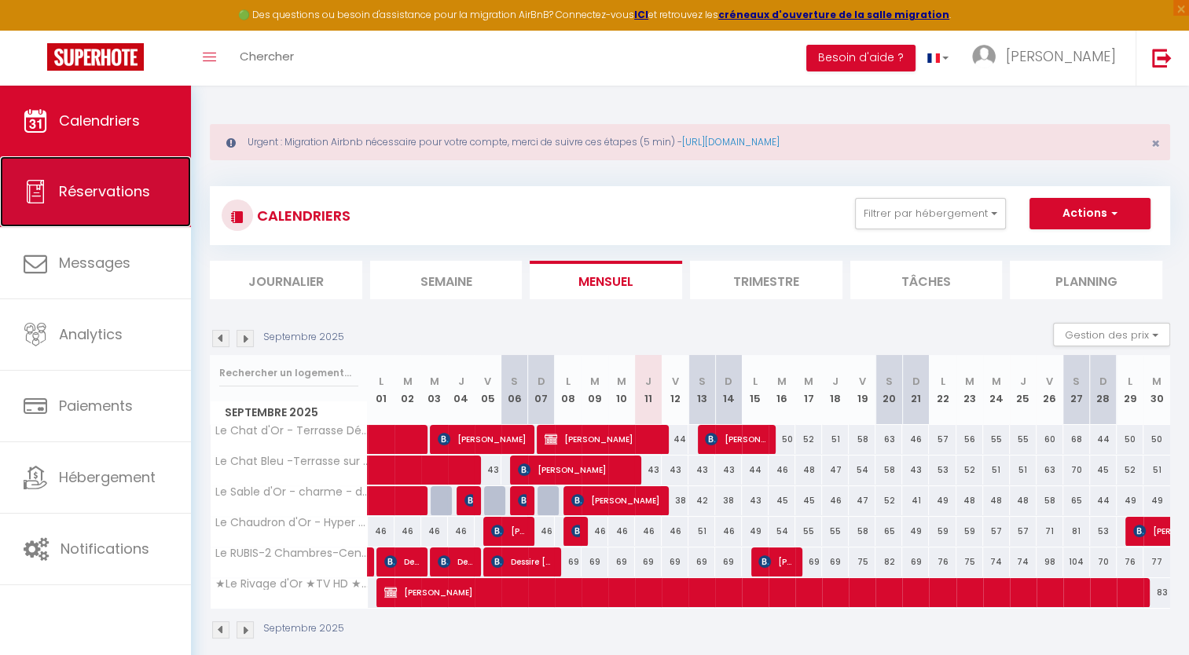
click at [122, 192] on span "Réservations" at bounding box center [104, 191] width 91 height 20
select select "not_cancelled"
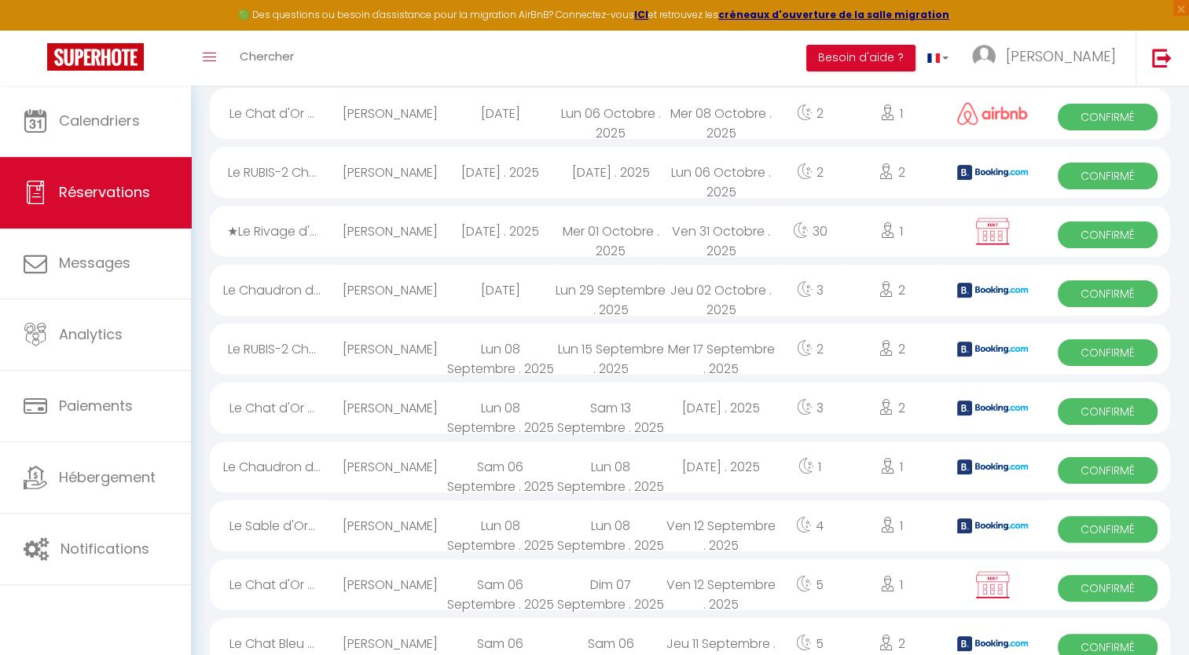
scroll to position [314, 0]
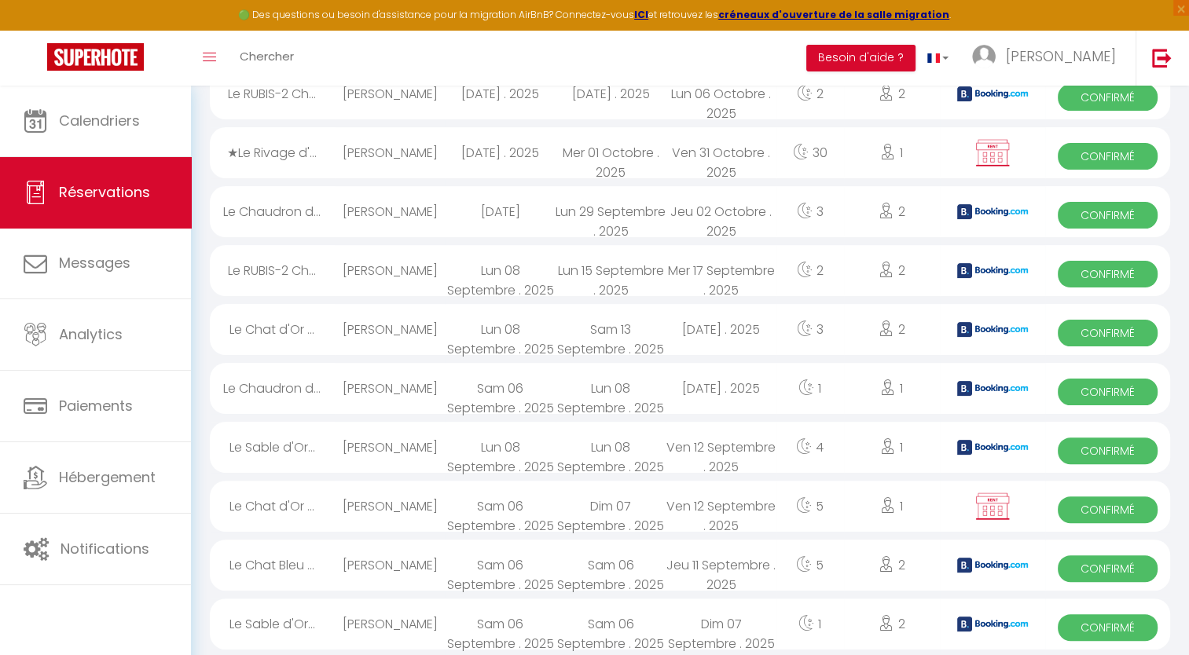
click at [363, 443] on div "Zakaria Lachkar" at bounding box center [390, 447] width 111 height 51
select select "OK"
select select "KO"
select select "0"
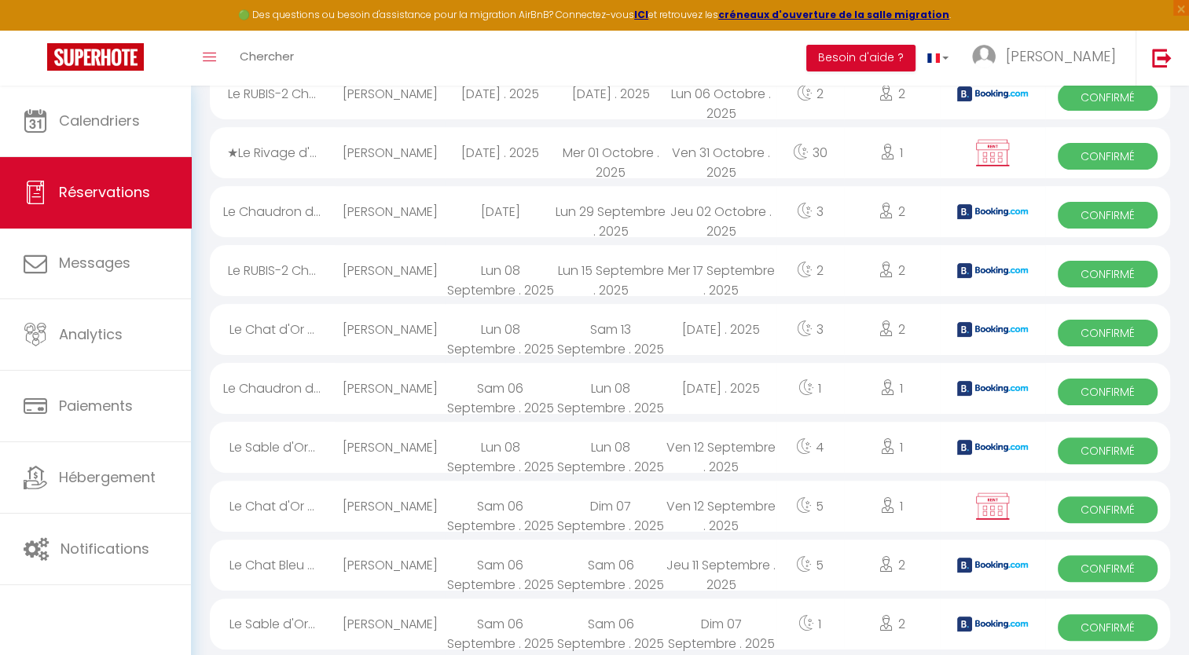
select select "1"
select select
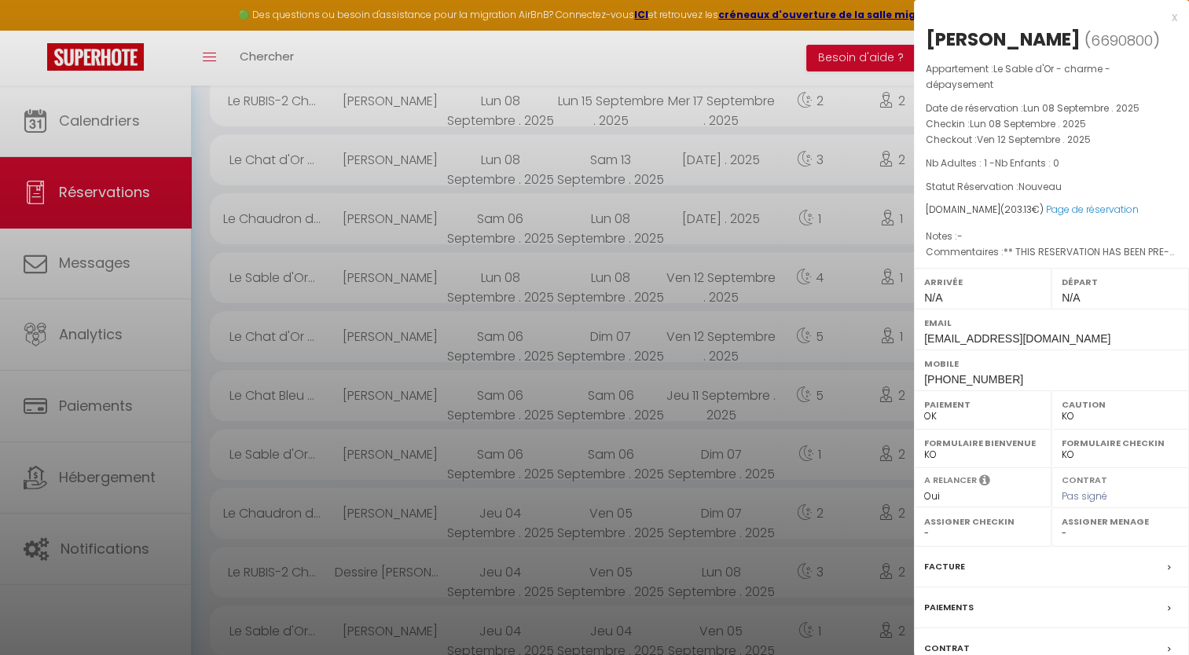
scroll to position [236, 0]
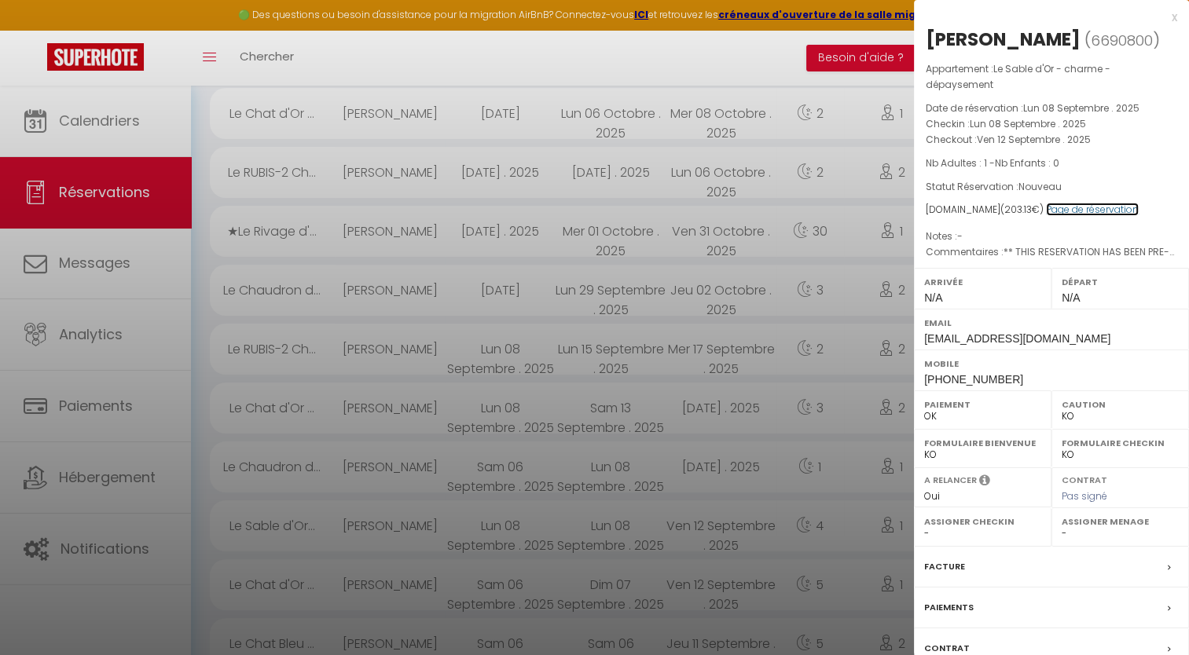
click at [1072, 208] on link "Page de réservation" at bounding box center [1092, 209] width 93 height 13
click at [574, 59] on div at bounding box center [594, 327] width 1189 height 655
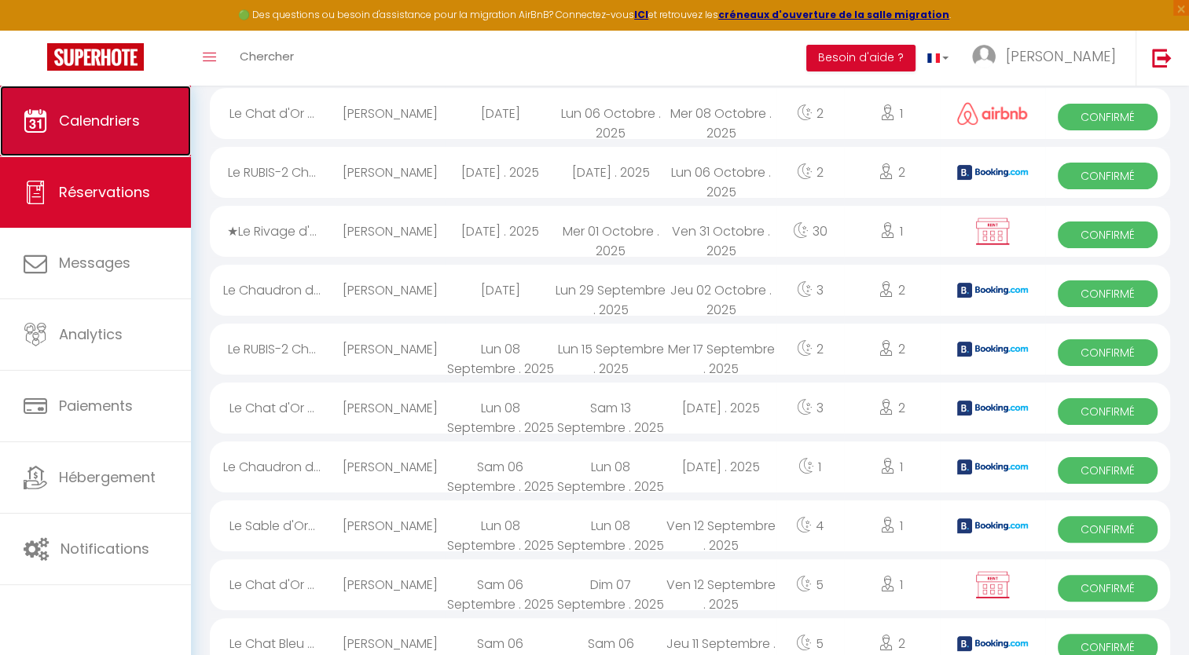
click at [138, 120] on span "Calendriers" at bounding box center [99, 121] width 81 height 20
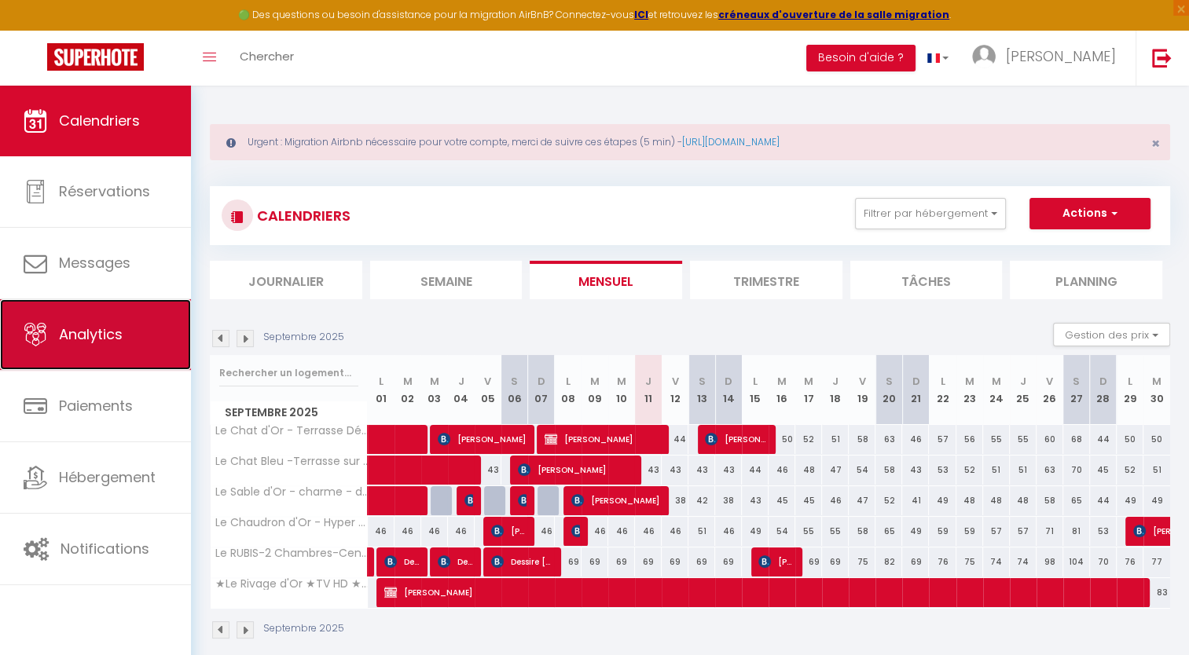
click at [85, 336] on span "Analytics" at bounding box center [91, 334] width 64 height 20
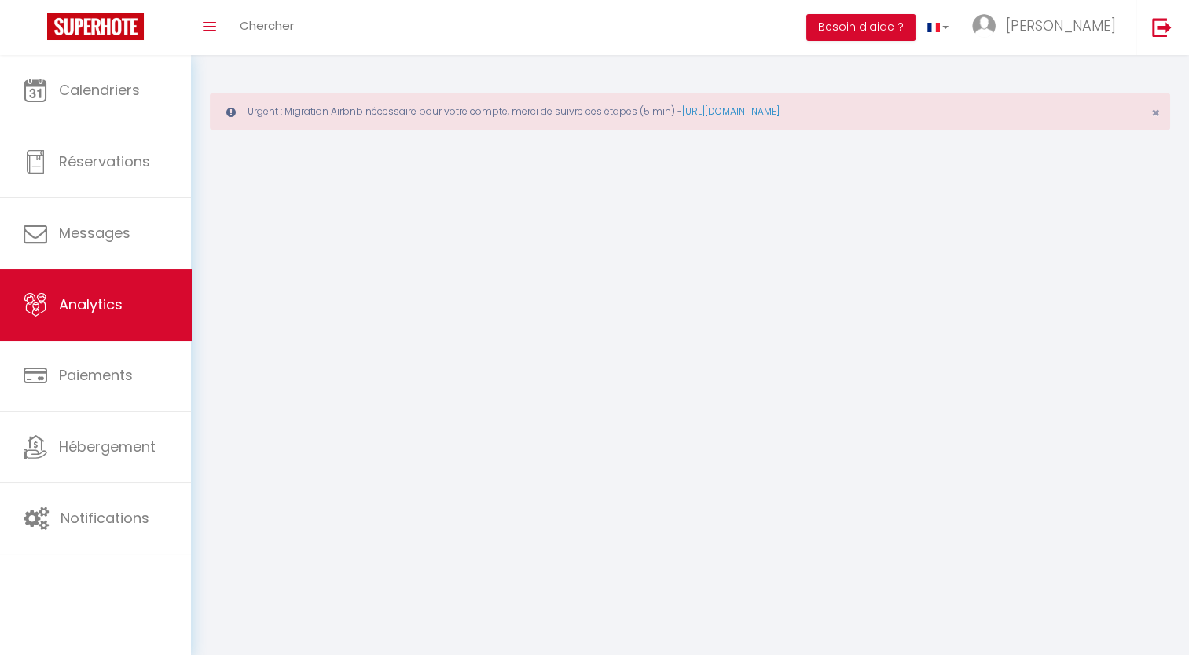
select select "2025"
select select "9"
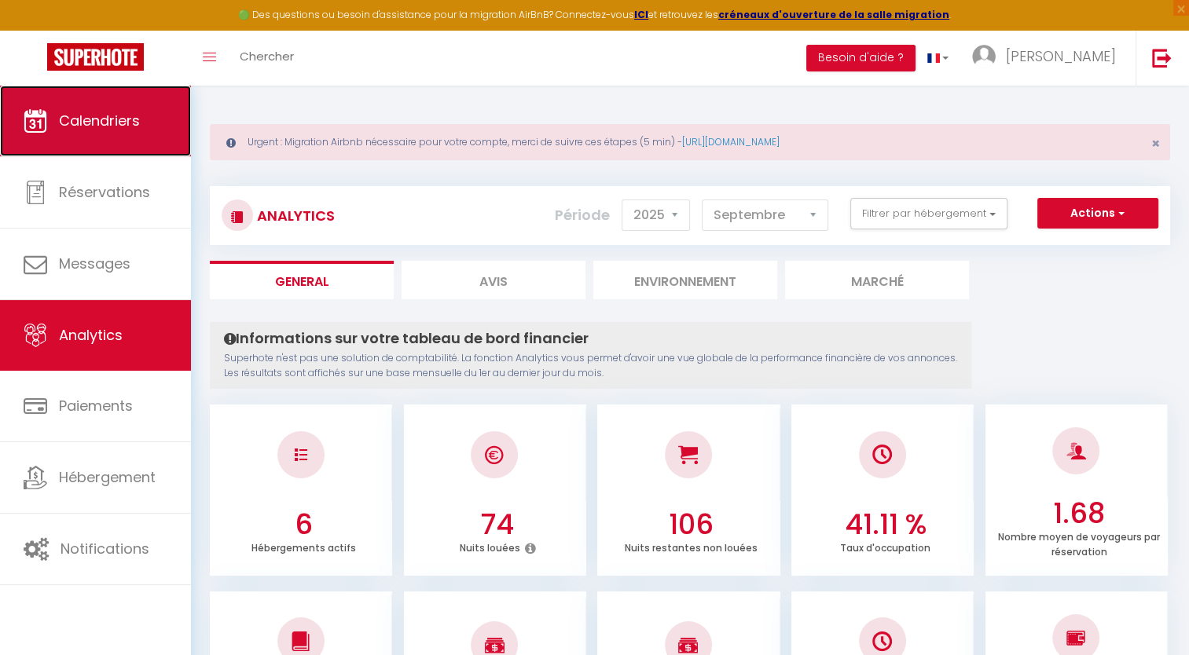
click at [93, 121] on span "Calendriers" at bounding box center [99, 121] width 81 height 20
